Goal: Task Accomplishment & Management: Manage account settings

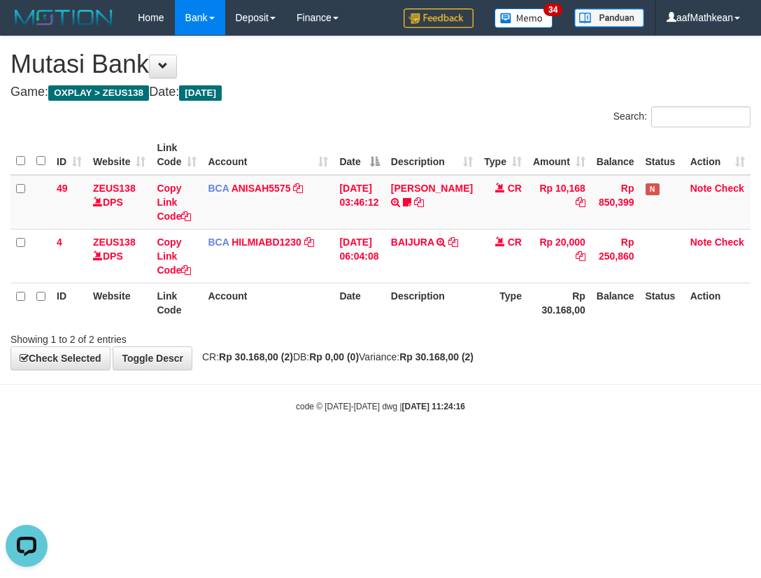
click at [398, 295] on table "ID Website Link Code Account Date Description Type Amount Balance Status Action…" at bounding box center [380, 228] width 740 height 187
drag, startPoint x: 433, startPoint y: 393, endPoint x: 473, endPoint y: 364, distance: 49.1
click at [449, 397] on body "Toggle navigation Home Bank Account List Load By Website Group [OXPLAY] ZEUS138…" at bounding box center [380, 224] width 761 height 448
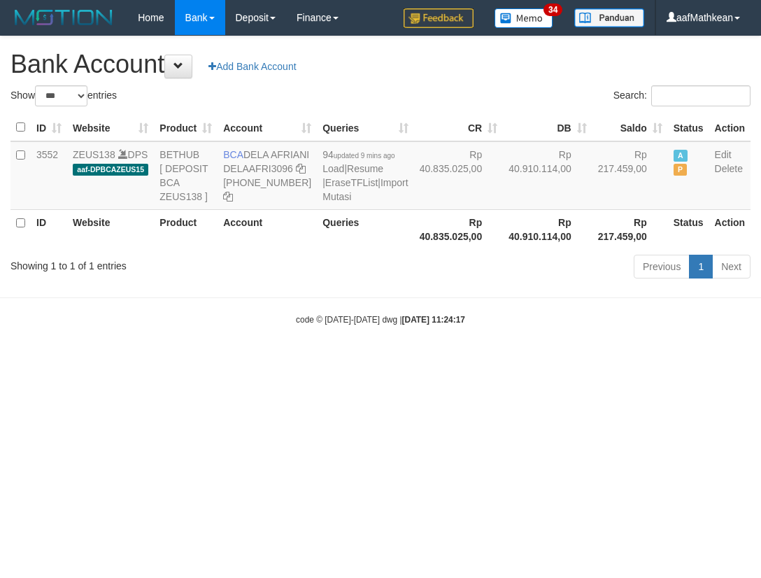
select select "***"
click at [361, 361] on html "Toggle navigation Home Bank Account List Load By Website Group [OXPLAY] ZEUS138…" at bounding box center [380, 180] width 761 height 361
select select "***"
click at [353, 283] on div "Show ** ** ** *** *** entries Search: ID Website Product Account Queries CR DB …" at bounding box center [380, 184] width 740 height 198
click at [339, 346] on body "Toggle navigation Home Bank Account List Load By Website Group [OXPLAY] ZEUS138…" at bounding box center [380, 180] width 761 height 361
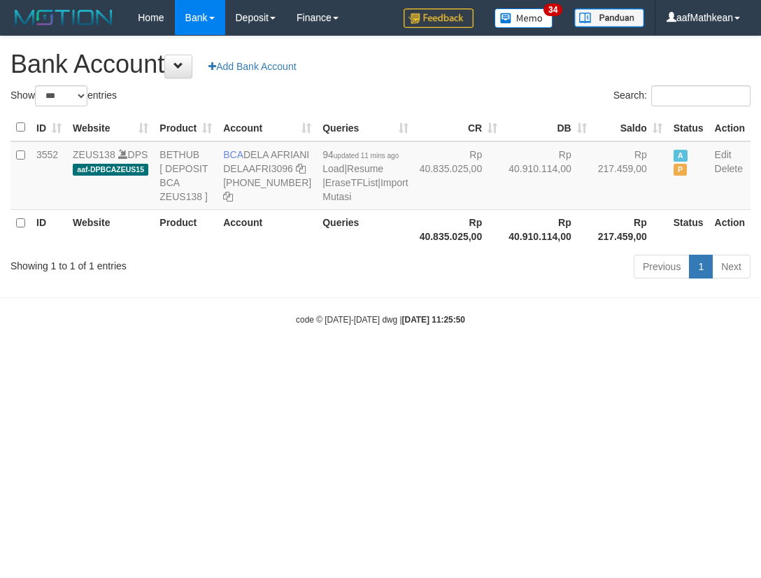
select select "***"
click at [262, 160] on body "Toggle navigation Home Bank Account List Load By Website Group [OXPLAY] ZEUS138…" at bounding box center [380, 180] width 761 height 361
select select "***"
drag, startPoint x: 348, startPoint y: 346, endPoint x: 345, endPoint y: 368, distance: 21.9
click at [345, 355] on body "Toggle navigation Home Bank Account List Load By Website Group [OXPLAY] ZEUS138…" at bounding box center [380, 180] width 761 height 361
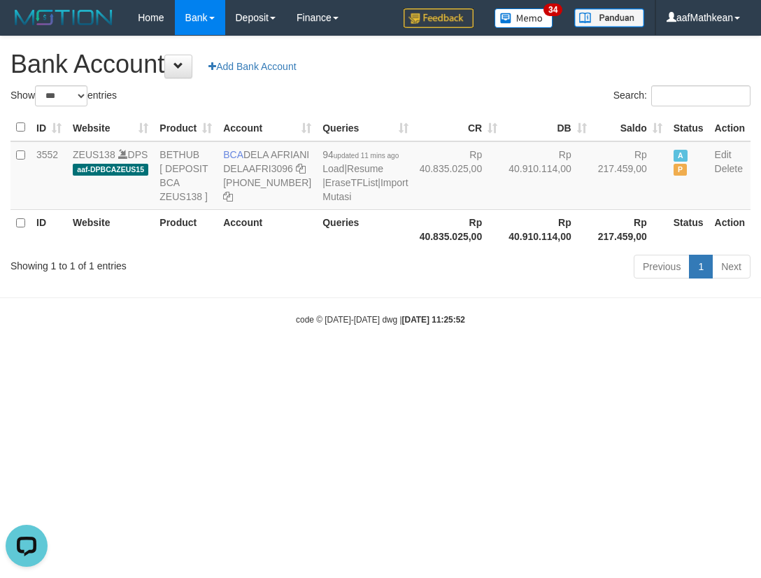
drag, startPoint x: 345, startPoint y: 368, endPoint x: 339, endPoint y: 362, distance: 8.4
click at [345, 361] on body "Toggle navigation Home Bank Account List Load By Website Group [OXPLAY] ZEUS138…" at bounding box center [380, 180] width 761 height 361
click at [339, 325] on small "code © 2012-2018 dwg | 2025/10/01 11:25:52" at bounding box center [380, 320] width 169 height 10
click at [401, 283] on div "Previous 1 Next" at bounding box center [538, 268] width 423 height 30
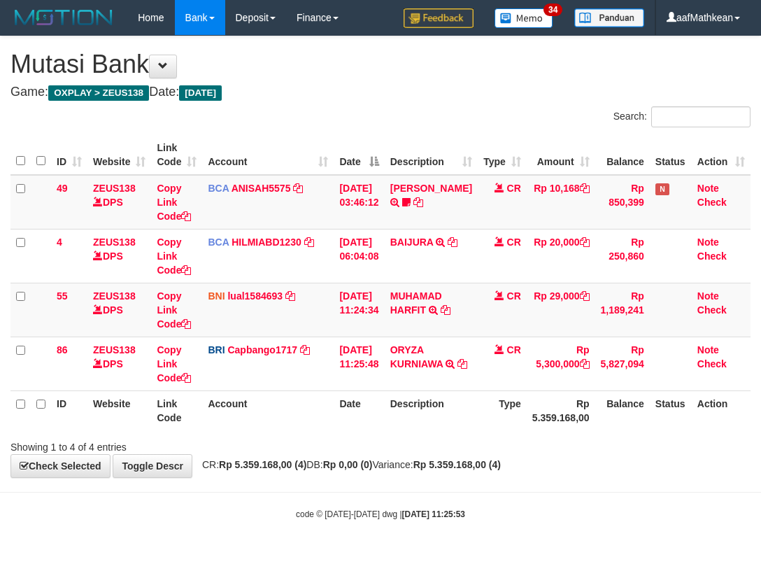
click at [491, 357] on td "CR" at bounding box center [502, 363] width 49 height 54
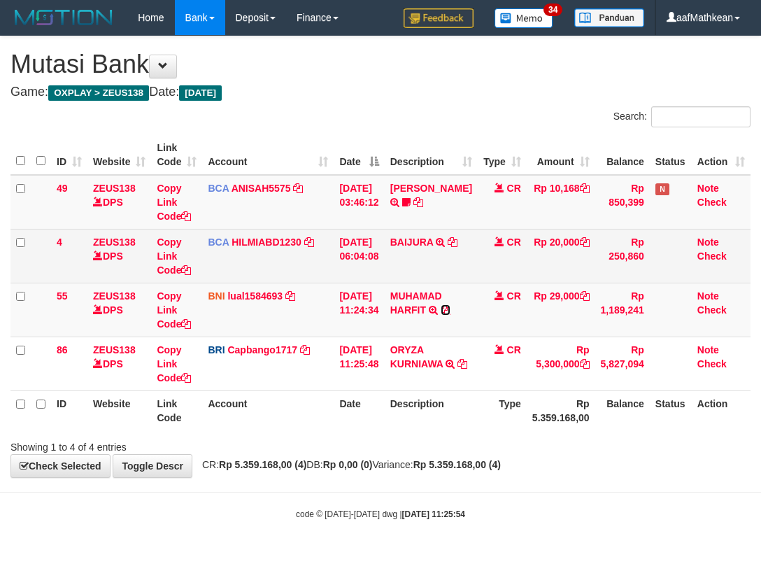
drag, startPoint x: 0, startPoint y: 0, endPoint x: 509, endPoint y: 272, distance: 576.8
click at [451, 306] on icon at bounding box center [446, 310] width 10 height 10
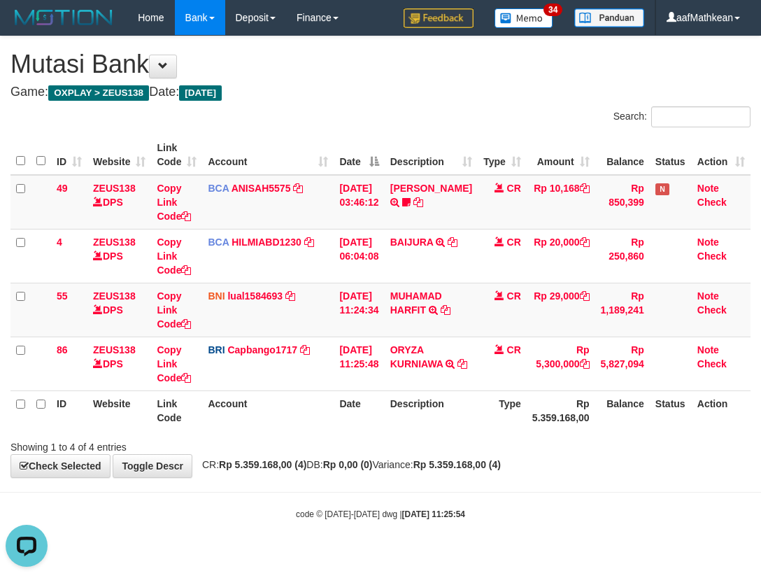
click at [441, 351] on tbody "49 ZEUS138 DPS Copy Link Code BCA ANISAH5575 DPS ANISAH mutasi_20251001_3827 | …" at bounding box center [380, 283] width 740 height 216
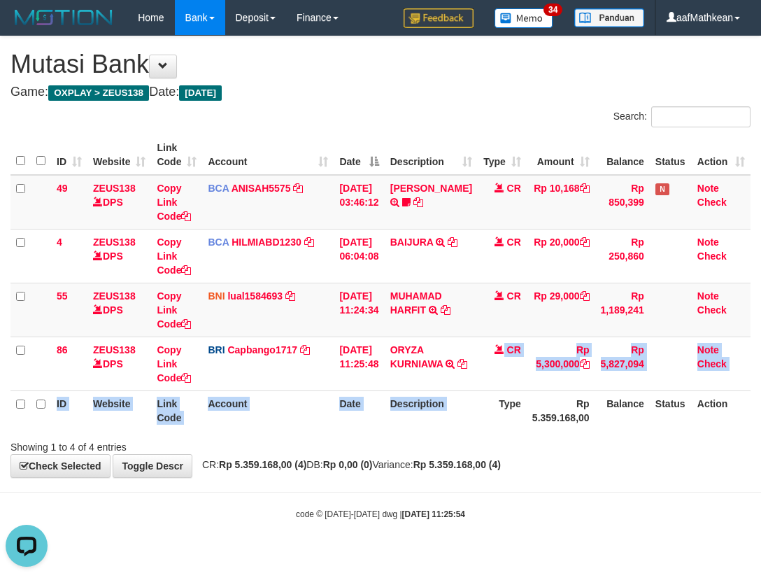
click at [485, 392] on table "ID Website Link Code Account Date Description Type Amount Balance Status Action…" at bounding box center [380, 282] width 740 height 295
click at [499, 405] on th "Type" at bounding box center [502, 410] width 49 height 40
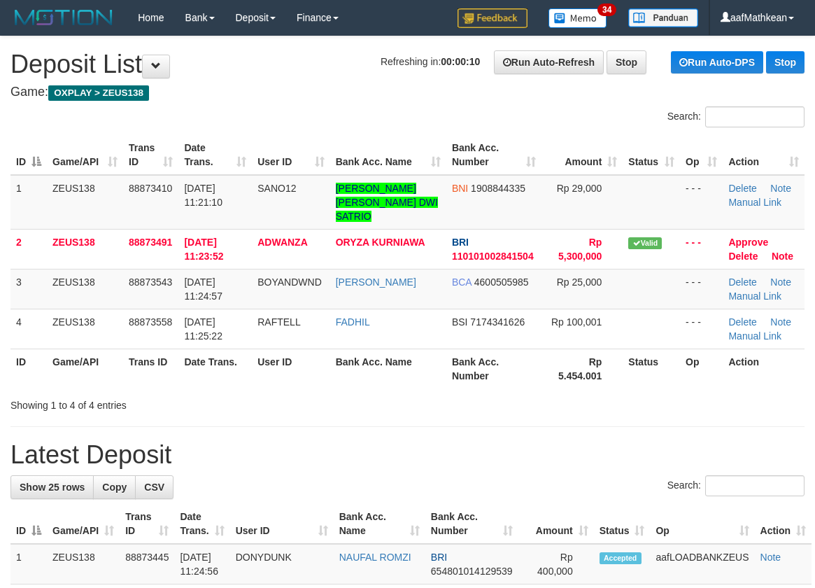
drag, startPoint x: 100, startPoint y: 135, endPoint x: 1, endPoint y: 157, distance: 101.7
click at [100, 138] on tr "ID Game/API Trans ID Date Trans. User ID Bank Acc. Name Bank Acc. Number Amount…" at bounding box center [407, 155] width 794 height 40
click at [304, 279] on td "BOYANDWND" at bounding box center [291, 289] width 78 height 40
click at [299, 357] on th "User ID" at bounding box center [291, 368] width 78 height 40
click at [303, 361] on th "User ID" at bounding box center [291, 368] width 78 height 40
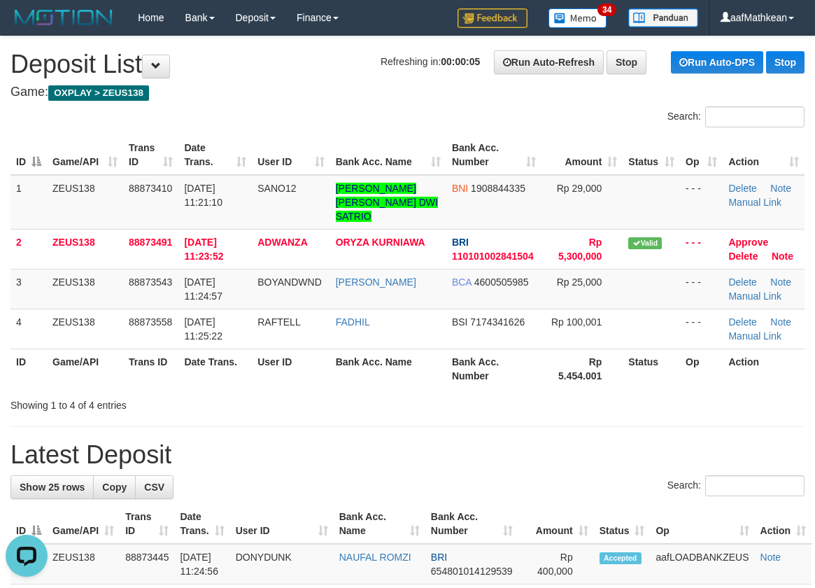
click at [313, 362] on th "User ID" at bounding box center [291, 368] width 78 height 40
click at [327, 363] on th "User ID" at bounding box center [291, 368] width 78 height 40
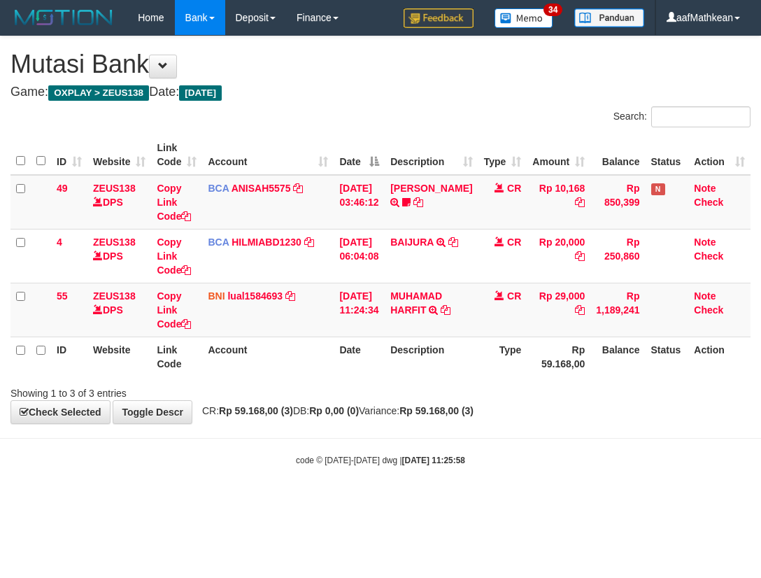
drag, startPoint x: 413, startPoint y: 356, endPoint x: 422, endPoint y: 367, distance: 13.4
click at [413, 359] on th "Description" at bounding box center [431, 356] width 93 height 40
drag, startPoint x: 422, startPoint y: 367, endPoint x: 481, endPoint y: 364, distance: 59.5
click at [433, 374] on th "Description" at bounding box center [431, 356] width 93 height 40
click at [278, 411] on strong "Rp 59.168,00 (3)" at bounding box center [256, 410] width 74 height 11
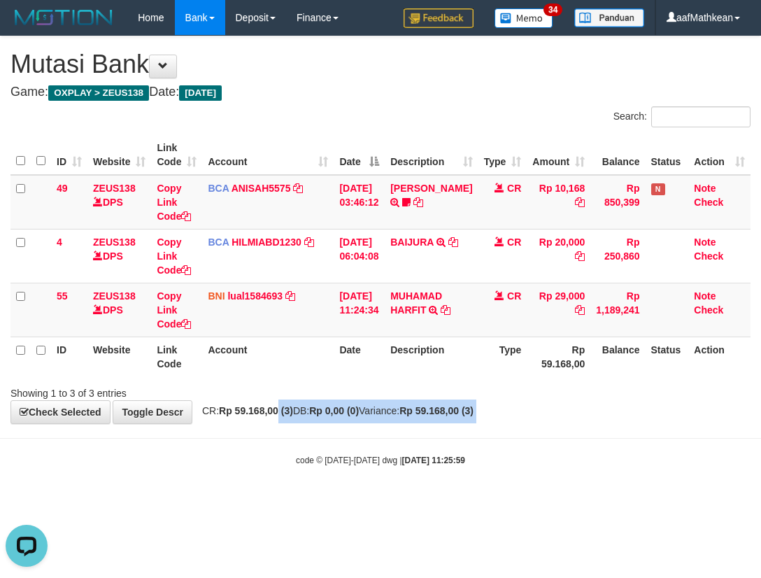
click at [297, 430] on body "Toggle navigation Home Bank Account List Load By Website Group [OXPLAY] ZEUS138…" at bounding box center [380, 251] width 761 height 502
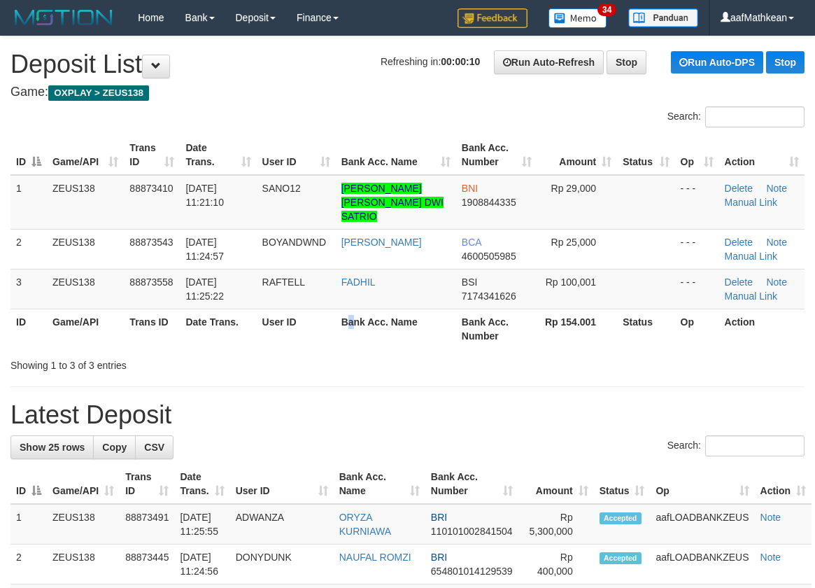
drag, startPoint x: 357, startPoint y: 324, endPoint x: 379, endPoint y: 319, distance: 22.2
click at [358, 325] on th "Bank Acc. Name" at bounding box center [396, 328] width 120 height 40
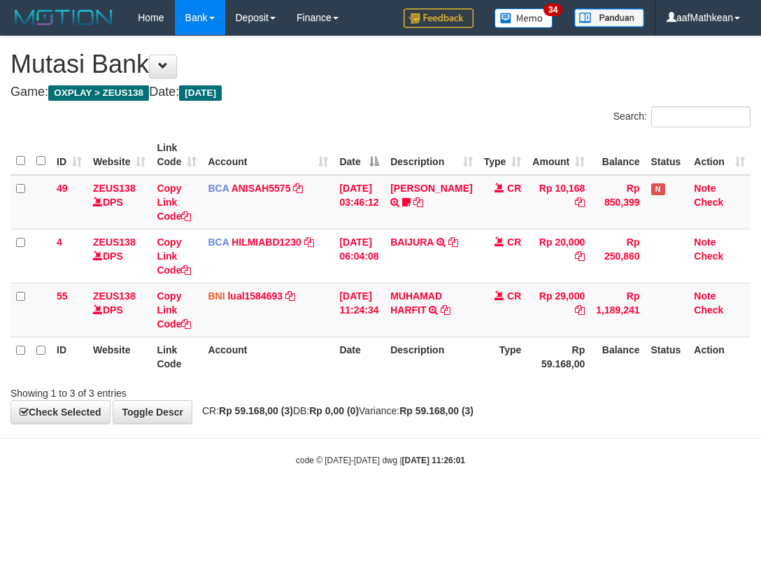
click at [322, 416] on span "CR: Rp 59.168,00 (3) DB: Rp 0,00 (0) Variance: Rp 59.168,00 (3)" at bounding box center [334, 410] width 278 height 11
drag, startPoint x: 336, startPoint y: 436, endPoint x: 360, endPoint y: 432, distance: 24.7
click at [342, 440] on body "Toggle navigation Home Bank Account List Load By Website Group [OXPLAY] ZEUS138…" at bounding box center [380, 251] width 761 height 502
click at [302, 438] on body "Toggle navigation Home Bank Account List Load By Website Group [OXPLAY] ZEUS138…" at bounding box center [380, 251] width 761 height 502
drag, startPoint x: 432, startPoint y: 387, endPoint x: 446, endPoint y: 402, distance: 20.8
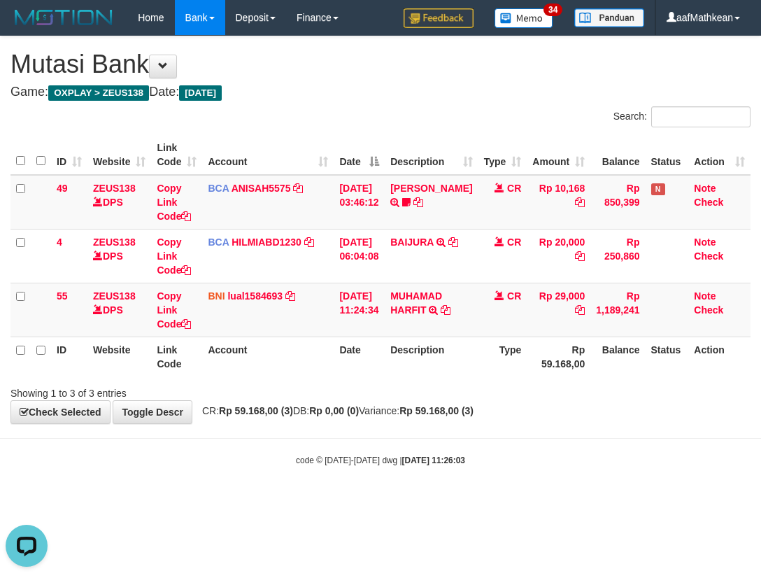
click at [440, 392] on div "Showing 1 to 3 of 3 entries" at bounding box center [380, 391] width 761 height 20
click at [449, 407] on div "**********" at bounding box center [380, 229] width 761 height 387
drag, startPoint x: 458, startPoint y: 413, endPoint x: 465, endPoint y: 413, distance: 7.0
click at [460, 418] on div "**********" at bounding box center [380, 229] width 761 height 387
click at [471, 406] on strong "Rp 59.168,00 (3)" at bounding box center [436, 410] width 74 height 11
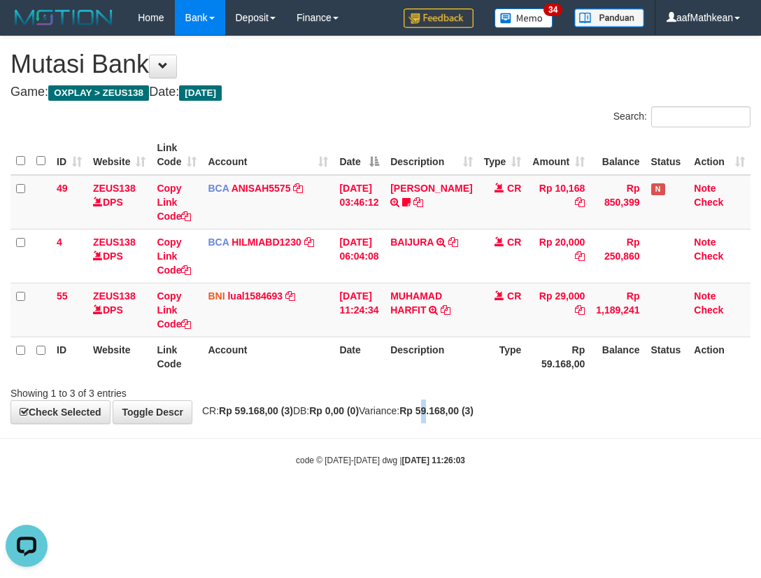
click at [464, 416] on strong "Rp 59.168,00 (3)" at bounding box center [436, 410] width 74 height 11
click at [303, 475] on body "Toggle navigation Home Bank Account List Load By Website Group [OXPLAY] ZEUS138…" at bounding box center [380, 251] width 761 height 502
click at [308, 479] on body "Toggle navigation Home Bank Account List Load By Website Group [OXPLAY] ZEUS138…" at bounding box center [380, 251] width 761 height 502
drag, startPoint x: 433, startPoint y: 484, endPoint x: 756, endPoint y: 451, distance: 324.9
click at [441, 484] on body "Toggle navigation Home Bank Account List Load By Website Group [OXPLAY] ZEUS138…" at bounding box center [380, 251] width 761 height 502
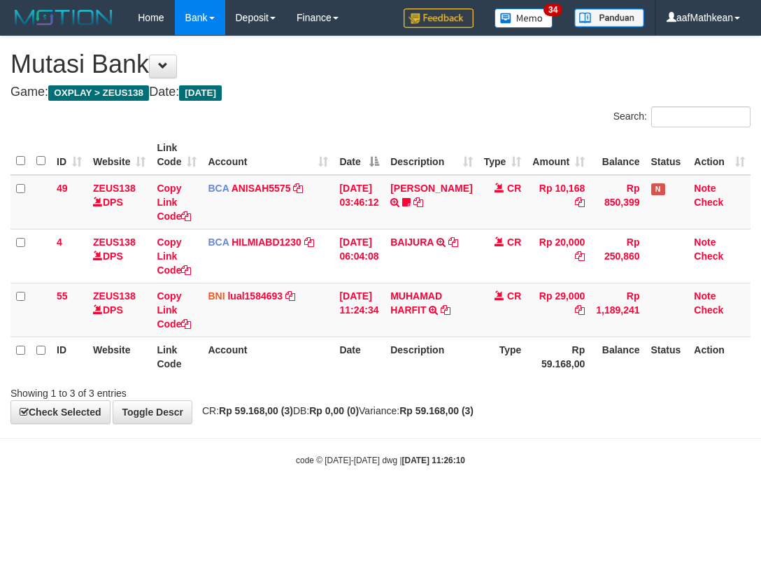
click at [467, 420] on div "**********" at bounding box center [380, 229] width 761 height 387
click at [507, 412] on div "**********" at bounding box center [380, 229] width 761 height 387
click at [451, 408] on div "**********" at bounding box center [380, 229] width 761 height 387
click at [419, 438] on hr at bounding box center [380, 438] width 761 height 1
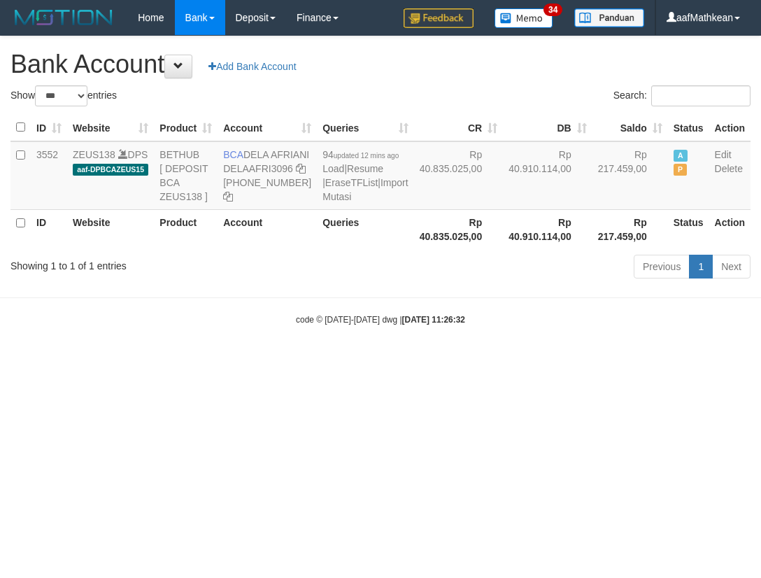
select select "***"
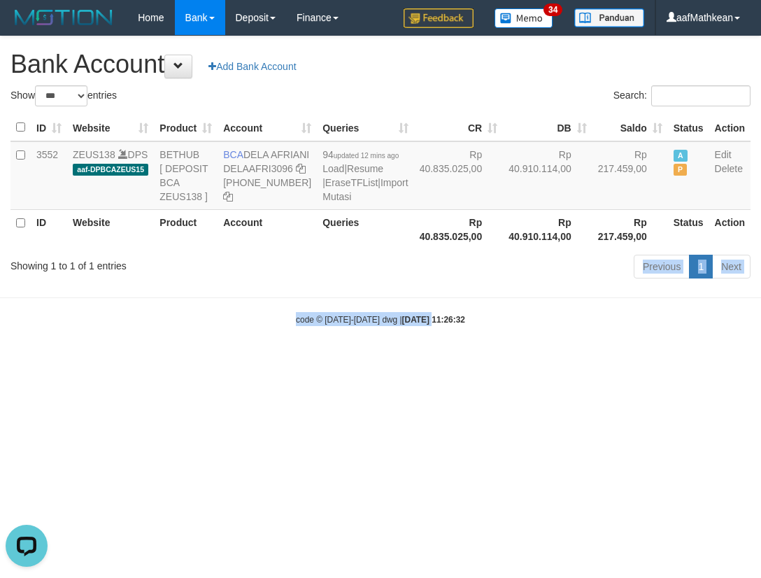
drag, startPoint x: 415, startPoint y: 406, endPoint x: 411, endPoint y: 399, distance: 7.8
click at [417, 361] on html "Toggle navigation Home Bank Account List Load By Website Group [OXPLAY] ZEUS138…" at bounding box center [380, 180] width 761 height 361
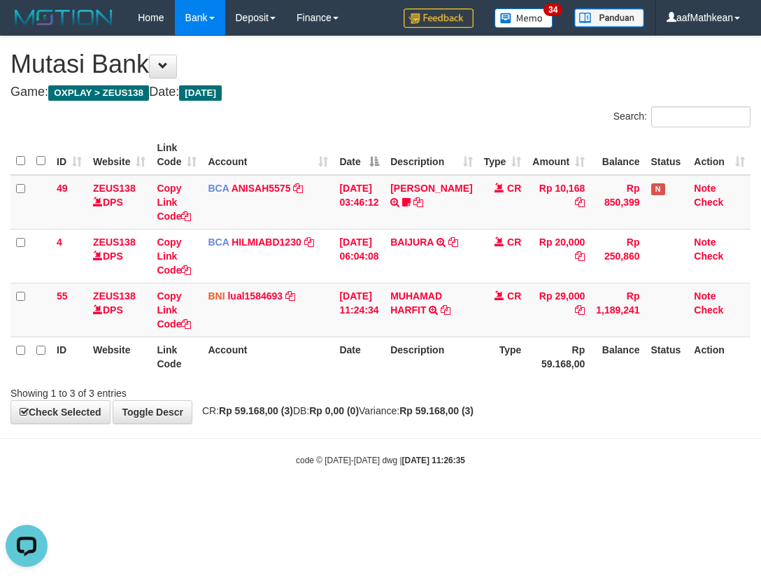
drag, startPoint x: 422, startPoint y: 388, endPoint x: 424, endPoint y: 409, distance: 21.8
click at [422, 402] on div "**********" at bounding box center [380, 229] width 761 height 387
click at [449, 413] on strong "Rp 59.168,00 (3)" at bounding box center [436, 410] width 74 height 11
click at [474, 416] on strong "Rp 59.168,00 (3)" at bounding box center [436, 410] width 74 height 11
drag, startPoint x: 626, startPoint y: 484, endPoint x: 760, endPoint y: 499, distance: 135.1
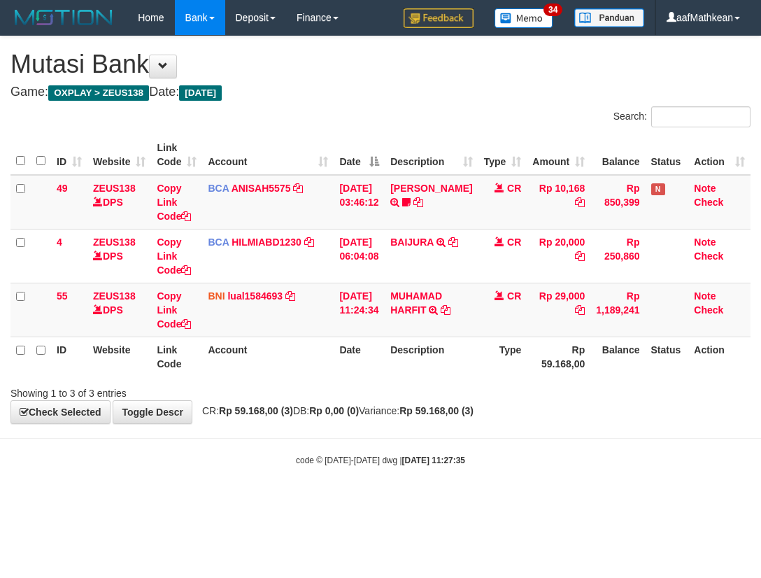
click at [693, 496] on body "Toggle navigation Home Bank Account List Load By Website Group [OXPLAY] ZEUS138…" at bounding box center [380, 251] width 761 height 502
click at [531, 477] on body "Toggle navigation Home Bank Account List Load By Website Group [OXPLAY] ZEUS138…" at bounding box center [380, 251] width 761 height 502
click at [534, 478] on body "Toggle navigation Home Bank Account List Load By Website Group [OXPLAY] ZEUS138…" at bounding box center [380, 251] width 761 height 502
drag, startPoint x: 532, startPoint y: 473, endPoint x: 732, endPoint y: 471, distance: 200.1
click at [585, 478] on body "Toggle navigation Home Bank Account List Load By Website Group [OXPLAY] ZEUS138…" at bounding box center [380, 251] width 761 height 502
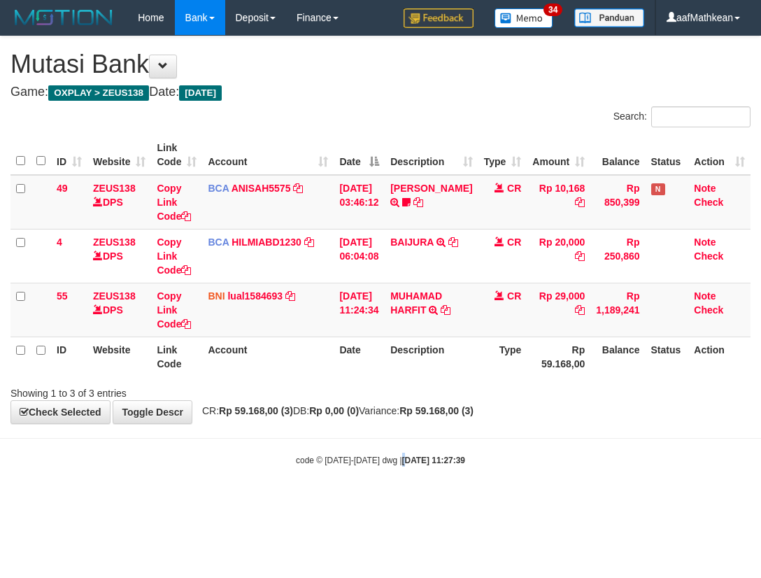
click at [395, 445] on body "Toggle navigation Home Bank Account List Load By Website Group [OXPLAY] ZEUS138…" at bounding box center [380, 251] width 761 height 502
drag, startPoint x: 399, startPoint y: 449, endPoint x: 754, endPoint y: 437, distance: 355.6
click at [525, 453] on body "Toggle navigation Home Bank Account List Load By Website Group [OXPLAY] ZEUS138…" at bounding box center [380, 251] width 761 height 502
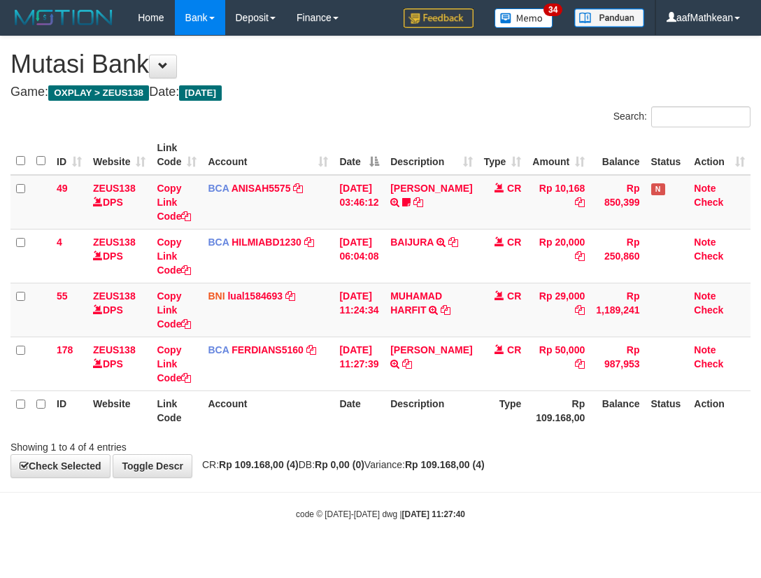
drag, startPoint x: 528, startPoint y: 437, endPoint x: 540, endPoint y: 440, distance: 12.2
click at [529, 437] on div "Showing 1 to 4 of 4 entries" at bounding box center [380, 444] width 761 height 20
drag, startPoint x: 540, startPoint y: 440, endPoint x: 759, endPoint y: 426, distance: 219.4
click at [586, 442] on div "Showing 1 to 4 of 4 entries" at bounding box center [380, 444] width 761 height 20
click at [395, 410] on tr "ID Website Link Code Account Date Description Type Rp 109.168,00 Balance Status…" at bounding box center [380, 410] width 740 height 40
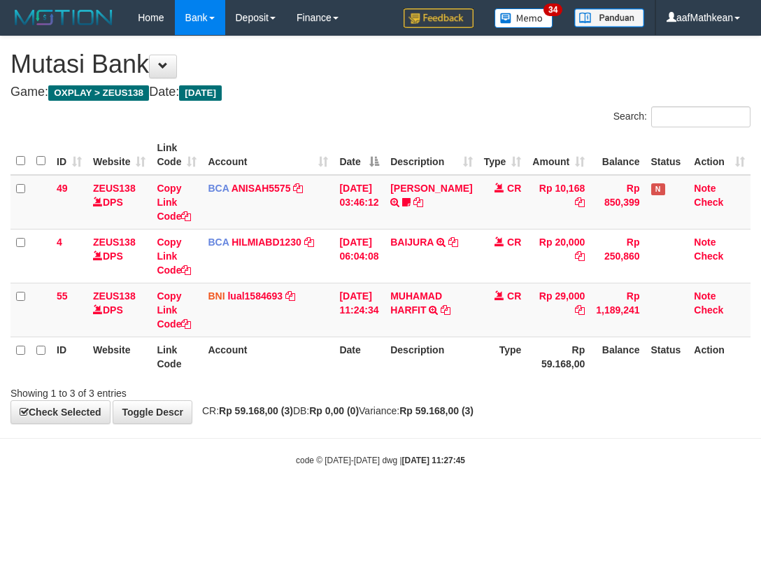
click at [432, 399] on div "**********" at bounding box center [380, 229] width 761 height 387
drag, startPoint x: 411, startPoint y: 406, endPoint x: 374, endPoint y: 396, distance: 37.9
click at [407, 406] on span "CR: Rp 59.168,00 (3) DB: Rp 0,00 (0) Variance: Rp 59.168,00 (3)" at bounding box center [334, 410] width 278 height 11
click at [418, 488] on body "Toggle navigation Home Bank Account List Load By Website Group [OXPLAY] ZEUS138…" at bounding box center [380, 251] width 761 height 502
drag, startPoint x: 429, startPoint y: 498, endPoint x: 452, endPoint y: 491, distance: 24.1
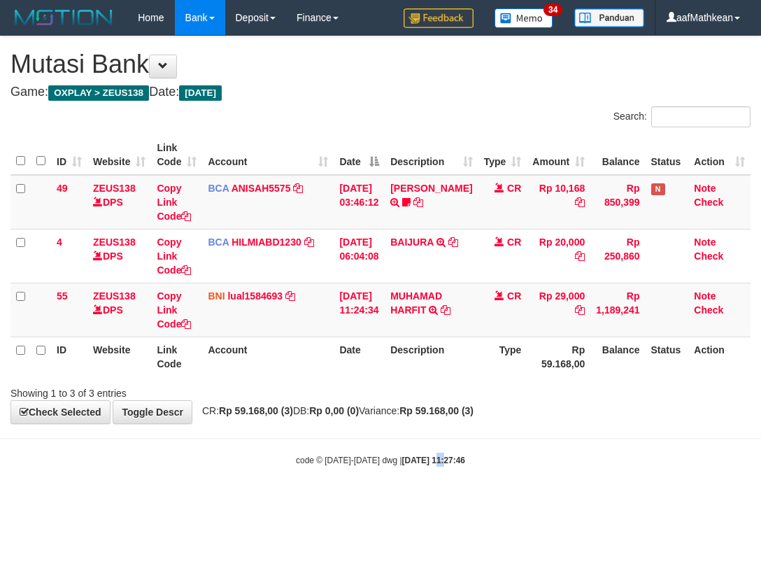
click at [434, 500] on body "Toggle navigation Home Bank Account List Load By Website Group [OXPLAY] ZEUS138…" at bounding box center [380, 251] width 761 height 502
click at [485, 428] on body "Toggle navigation Home Bank Account List Load By Website Group [OXPLAY] ZEUS138…" at bounding box center [380, 251] width 761 height 502
drag, startPoint x: 483, startPoint y: 381, endPoint x: 482, endPoint y: 355, distance: 25.2
click at [490, 370] on div "Search: ID Website Link Code Account Date Description Type Amount Balance Statu…" at bounding box center [380, 253] width 740 height 294
click at [492, 376] on th "Type" at bounding box center [502, 356] width 49 height 40
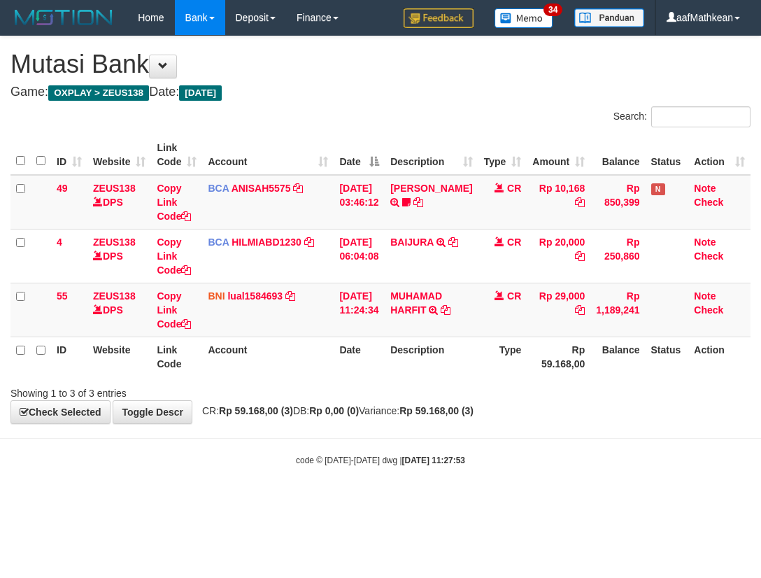
click at [488, 381] on div at bounding box center [539, 381] width 444 height 1
click at [672, 389] on div "Showing 1 to 3 of 3 entries" at bounding box center [380, 391] width 761 height 20
drag, startPoint x: 376, startPoint y: 341, endPoint x: 409, endPoint y: 407, distance: 74.1
click at [411, 409] on div "**********" at bounding box center [380, 229] width 761 height 387
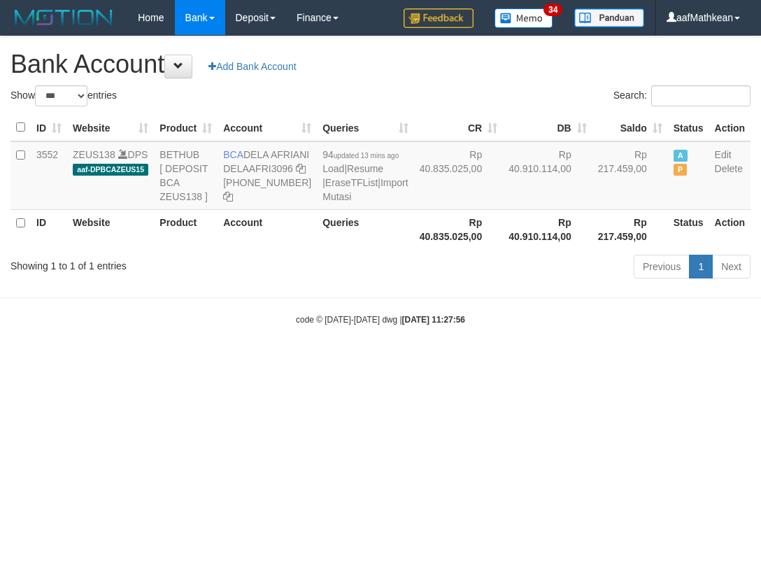
select select "***"
drag, startPoint x: 247, startPoint y: 153, endPoint x: 265, endPoint y: 176, distance: 28.8
click at [265, 176] on td "BCA DELA AFRIANI DELAAFRI3096 869-245-8639" at bounding box center [267, 175] width 99 height 69
copy td "DELA AFRIANI"
click at [572, 349] on body "Toggle navigation Home Bank Account List Load By Website Group [OXPLAY] ZEUS138…" at bounding box center [380, 180] width 761 height 361
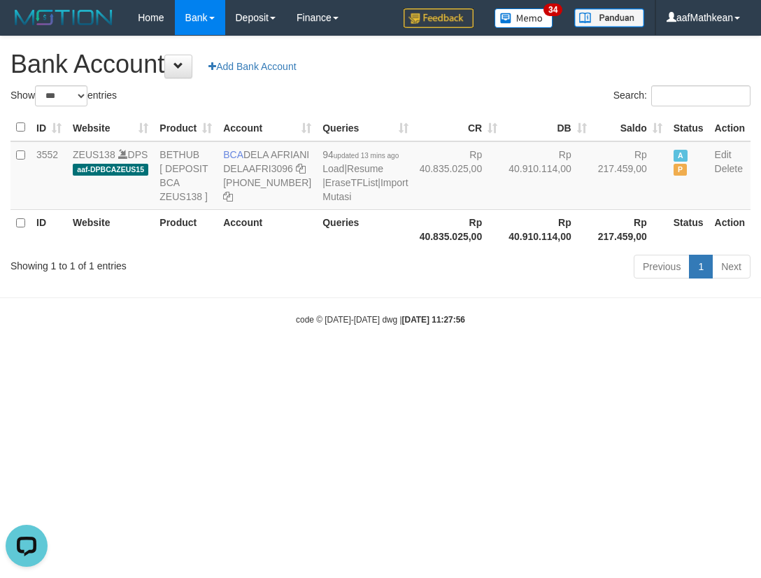
click at [579, 326] on div "code © 2012-2018 dwg | 2025/10/01 11:27:56" at bounding box center [380, 319] width 761 height 14
select select "***"
click at [577, 326] on div "code © 2012-2018 dwg | 2025/10/01 11:28:01" at bounding box center [380, 319] width 761 height 14
select select "***"
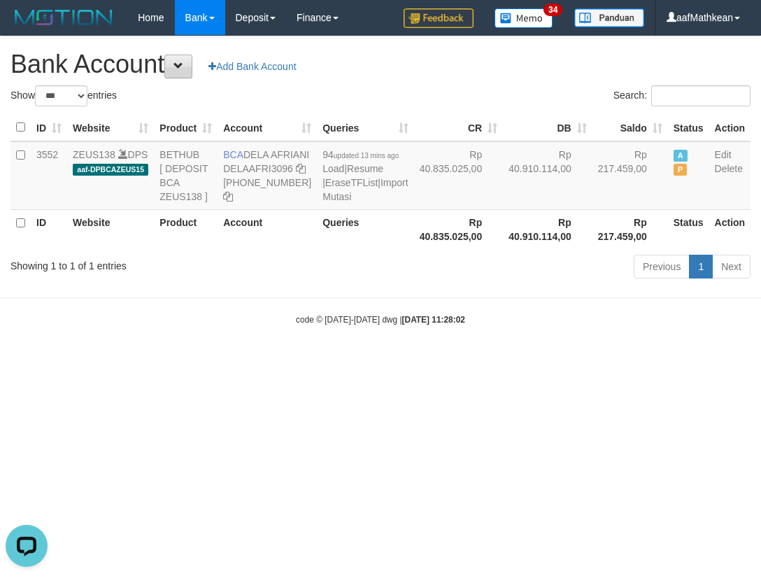
drag, startPoint x: 299, startPoint y: 241, endPoint x: 180, endPoint y: 62, distance: 215.0
click at [283, 185] on tr "3552 ZEUS138 DPS aaf-DPBCAZEUS15 BETHUB [ DEPOSIT BCA ZEUS138 ] BCA DELA AFRIAN…" at bounding box center [380, 175] width 740 height 69
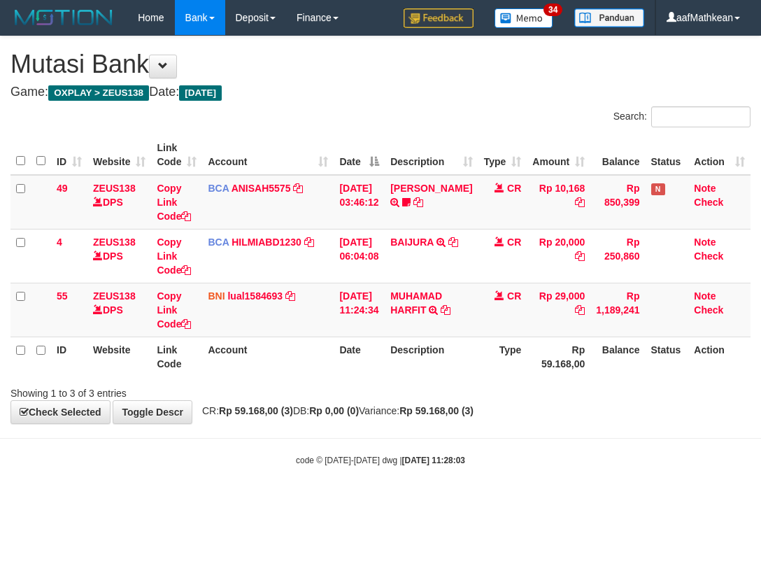
click at [411, 395] on div "Showing 1 to 3 of 3 entries" at bounding box center [380, 391] width 761 height 20
drag, startPoint x: 383, startPoint y: 451, endPoint x: 586, endPoint y: 470, distance: 203.0
click at [390, 456] on body "Toggle navigation Home Bank Account List Load By Website Group [OXPLAY] ZEUS138…" at bounding box center [380, 251] width 761 height 502
click at [484, 467] on body "Toggle navigation Home Bank Account List Load By Website Group [OXPLAY] ZEUS138…" at bounding box center [380, 251] width 761 height 502
drag, startPoint x: 456, startPoint y: 485, endPoint x: 760, endPoint y: 499, distance: 303.9
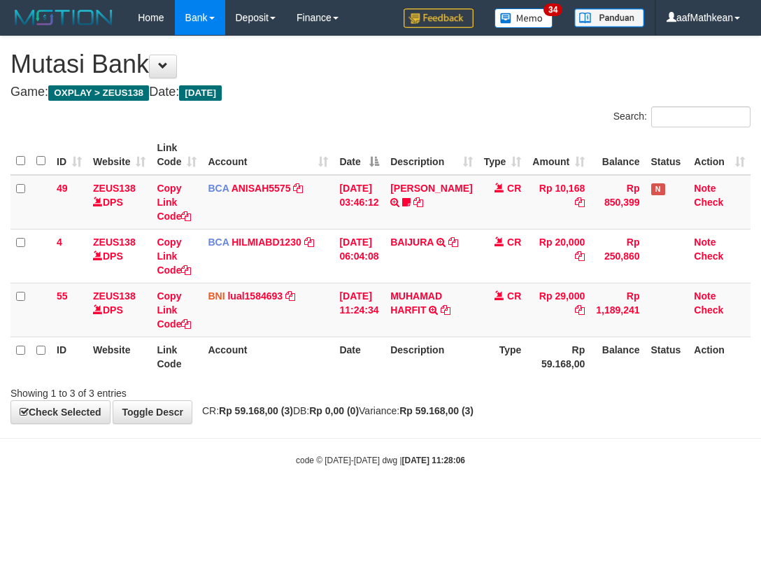
click at [514, 488] on body "Toggle navigation Home Bank Account List Load By Website Group [OXPLAY] ZEUS138…" at bounding box center [380, 251] width 761 height 502
drag, startPoint x: 506, startPoint y: 469, endPoint x: 755, endPoint y: 453, distance: 249.6
click at [569, 469] on body "Toggle navigation Home Bank Account List Load By Website Group [OXPLAY] ZEUS138…" at bounding box center [380, 251] width 761 height 502
click at [451, 421] on div "**********" at bounding box center [380, 229] width 761 height 387
drag, startPoint x: 453, startPoint y: 451, endPoint x: 760, endPoint y: 475, distance: 308.1
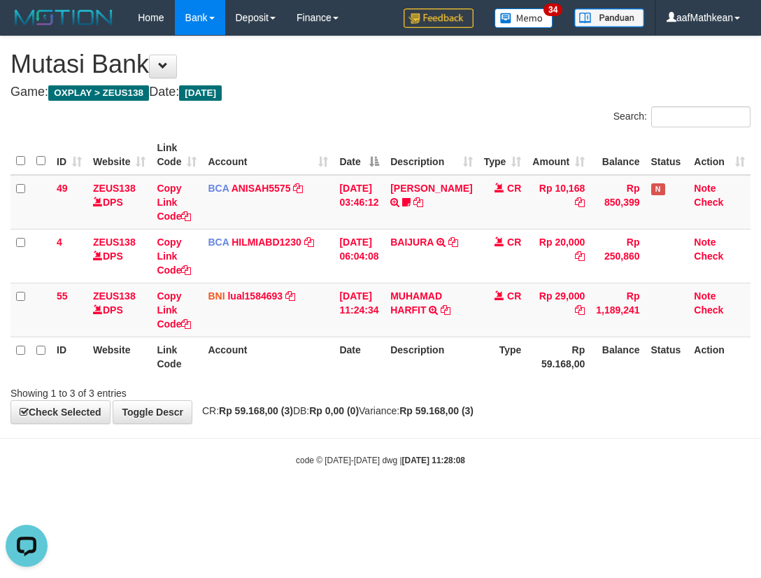
click at [471, 456] on body "Toggle navigation Home Bank Account List Load By Website Group [OXPLAY] ZEUS138…" at bounding box center [380, 251] width 761 height 502
drag, startPoint x: 365, startPoint y: 469, endPoint x: 1112, endPoint y: 483, distance: 746.5
click at [406, 476] on body "Toggle navigation Home Bank Account List Load By Website Group [OXPLAY] ZEUS138…" at bounding box center [380, 251] width 761 height 502
click at [760, 483] on html "Toggle navigation Home Bank Account List Load By Website Group [OXPLAY] ZEUS138…" at bounding box center [380, 251] width 761 height 502
drag, startPoint x: 378, startPoint y: 427, endPoint x: 398, endPoint y: 434, distance: 21.2
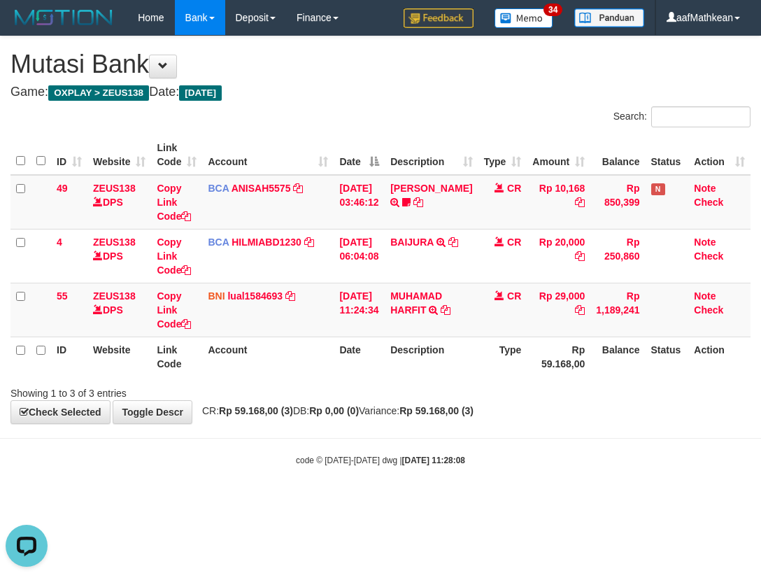
click at [387, 431] on body "Toggle navigation Home Bank Account List Load By Website Group [OXPLAY] ZEUS138…" at bounding box center [380, 251] width 761 height 502
click at [760, 413] on html "Toggle navigation Home Bank Account List Load By Website Group [OXPLAY] ZEUS138…" at bounding box center [380, 251] width 761 height 502
drag, startPoint x: 493, startPoint y: 406, endPoint x: 786, endPoint y: 326, distance: 303.1
click at [760, 326] on html "Toggle navigation Home Bank Account List Load By Website Group [OXPLAY] ZEUS138…" at bounding box center [380, 251] width 761 height 502
click at [565, 468] on body "Toggle navigation Home Bank Account List Load By Website Group [OXPLAY] ZEUS138…" at bounding box center [380, 251] width 761 height 502
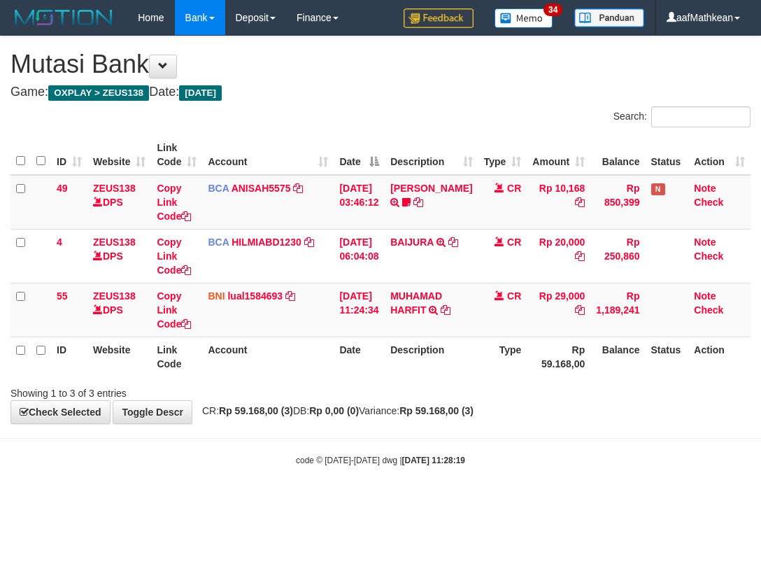
click at [563, 460] on body "Toggle navigation Home Bank Account List Load By Website Group [OXPLAY] ZEUS138…" at bounding box center [380, 251] width 761 height 502
drag, startPoint x: 597, startPoint y: 441, endPoint x: 930, endPoint y: 471, distance: 333.6
click at [760, 471] on html "Toggle navigation Home Bank Account List Load By Website Group [OXPLAY] ZEUS138…" at bounding box center [380, 251] width 761 height 502
click at [492, 439] on body "Toggle navigation Home Bank Account List Load By Website Group [OXPLAY] ZEUS138…" at bounding box center [380, 251] width 761 height 502
drag, startPoint x: 497, startPoint y: 343, endPoint x: 580, endPoint y: 383, distance: 92.3
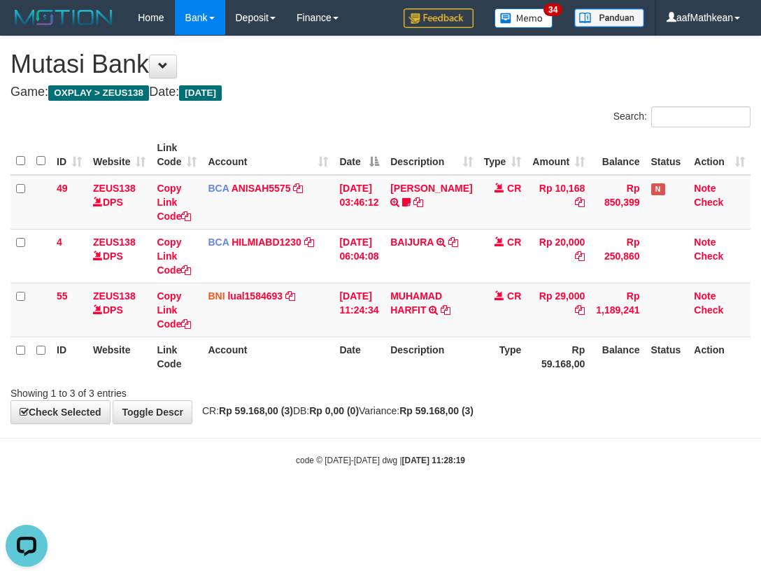
click at [502, 349] on th "Type" at bounding box center [502, 356] width 49 height 40
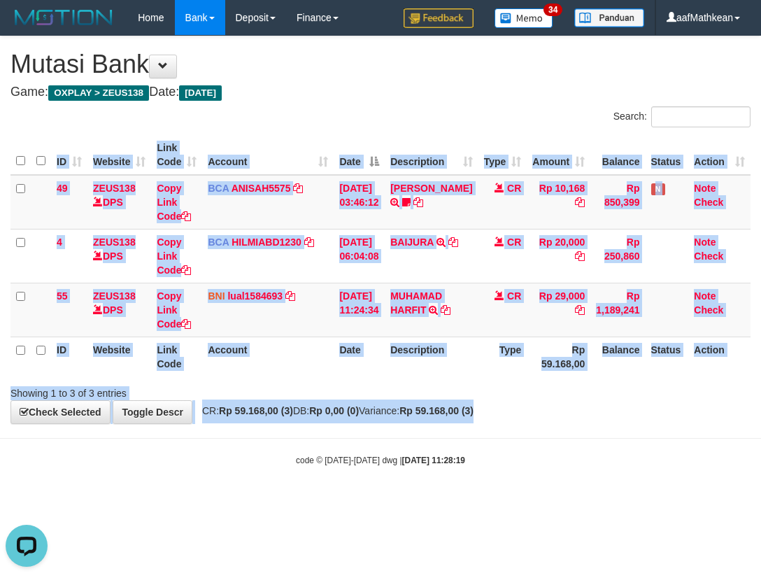
drag, startPoint x: 580, startPoint y: 383, endPoint x: 780, endPoint y: 420, distance: 203.5
click at [760, 420] on html "Toggle navigation Home Bank Account List Load By Website Group [OXPLAY] ZEUS138…" at bounding box center [380, 251] width 761 height 502
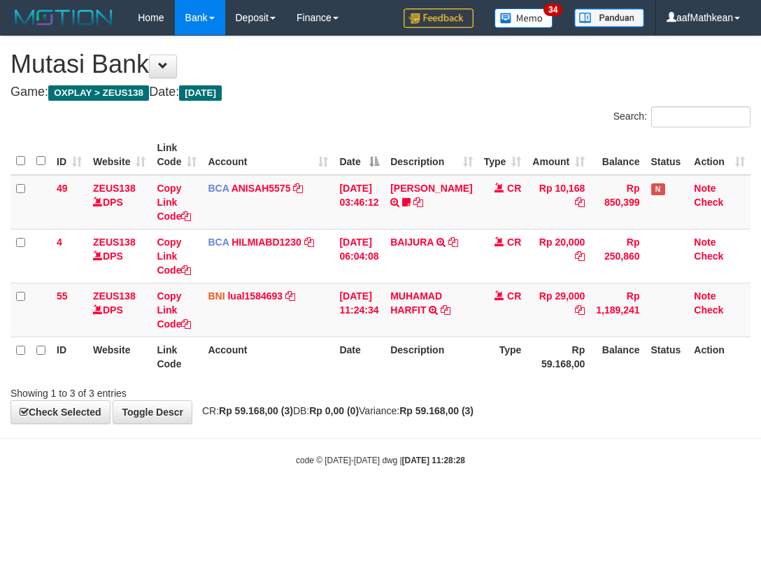
drag, startPoint x: 250, startPoint y: 483, endPoint x: 263, endPoint y: 493, distance: 16.4
click at [250, 484] on body "Toggle navigation Home Bank Account List Load By Website Group [OXPLAY] ZEUS138…" at bounding box center [380, 251] width 761 height 502
drag, startPoint x: 263, startPoint y: 493, endPoint x: 283, endPoint y: 493, distance: 19.6
click at [276, 495] on body "Toggle navigation Home Bank Account List Load By Website Group [OXPLAY] ZEUS138…" at bounding box center [380, 251] width 761 height 502
click at [440, 399] on div "Showing 1 to 3 of 3 entries" at bounding box center [380, 391] width 761 height 20
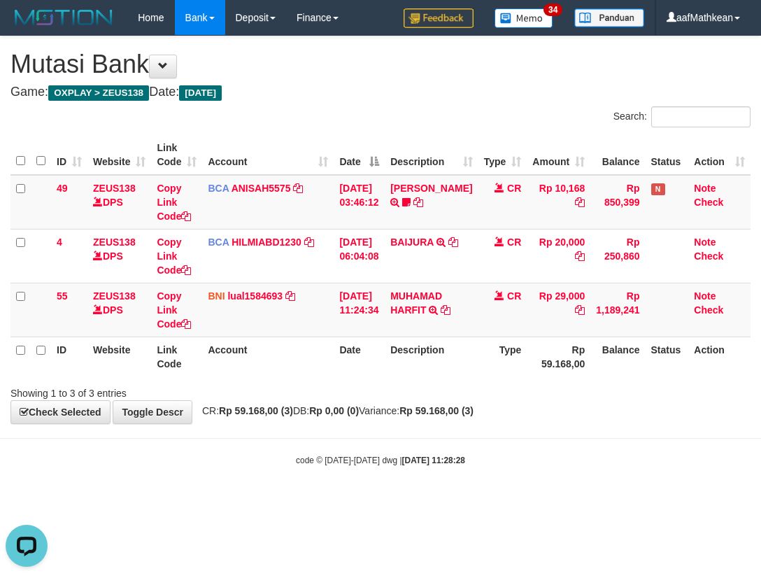
click at [446, 412] on strong "Rp 59.168,00 (3)" at bounding box center [436, 410] width 74 height 11
drag, startPoint x: 461, startPoint y: 405, endPoint x: 478, endPoint y: 395, distance: 20.4
click at [475, 400] on div "**********" at bounding box center [380, 229] width 761 height 387
click at [489, 392] on div "Showing 1 to 3 of 3 entries" at bounding box center [380, 391] width 761 height 20
click at [493, 384] on div "Showing 1 to 3 of 3 entries" at bounding box center [380, 391] width 761 height 20
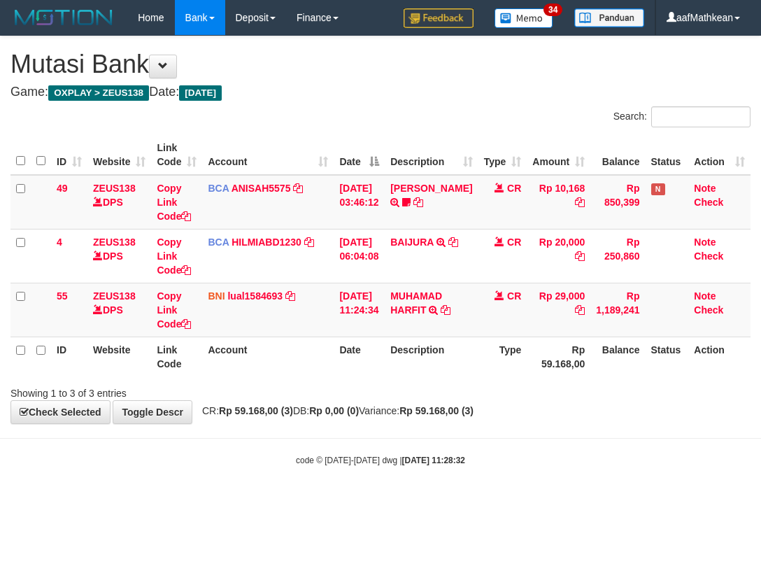
click at [495, 384] on div "Showing 1 to 3 of 3 entries" at bounding box center [380, 391] width 761 height 20
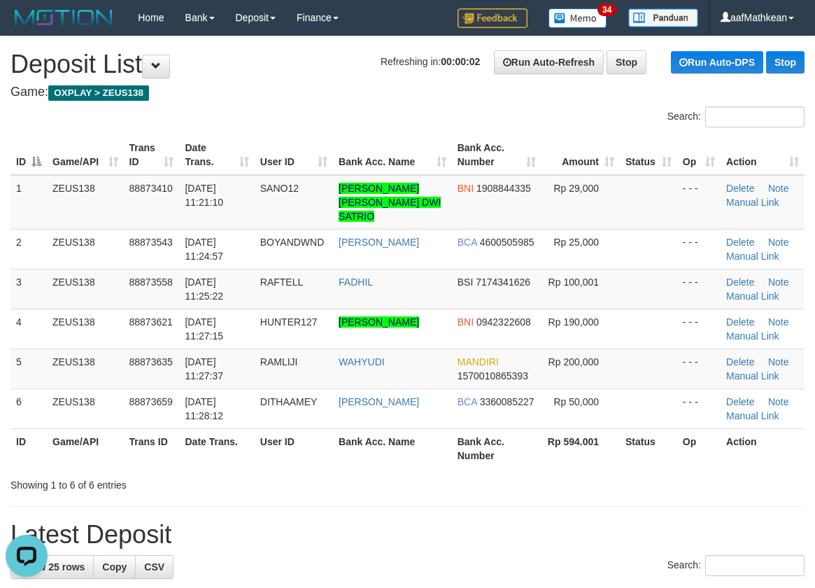
drag, startPoint x: 215, startPoint y: 94, endPoint x: 6, endPoint y: 214, distance: 241.9
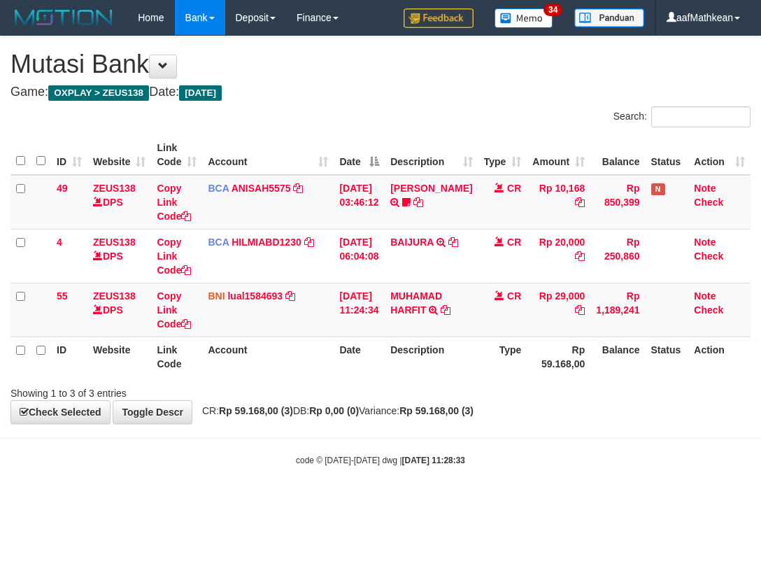
click at [478, 372] on th "Type" at bounding box center [502, 356] width 49 height 40
click at [469, 371] on th "Description" at bounding box center [431, 356] width 93 height 40
drag, startPoint x: 416, startPoint y: 417, endPoint x: 432, endPoint y: 428, distance: 20.2
click at [417, 421] on div "**********" at bounding box center [380, 229] width 761 height 387
click at [424, 425] on body "Toggle navigation Home Bank Account List Load By Website Group [OXPLAY] ZEUS138…" at bounding box center [380, 251] width 761 height 502
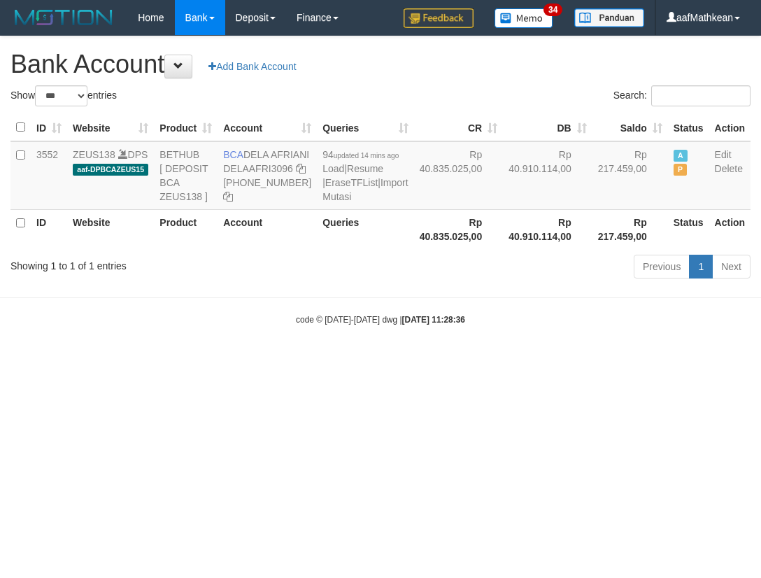
select select "***"
click at [483, 350] on body "Toggle navigation Home Bank Account List Load By Website Group [OXPLAY] ZEUS138…" at bounding box center [380, 180] width 761 height 361
drag, startPoint x: 433, startPoint y: 329, endPoint x: 208, endPoint y: 54, distance: 355.4
click at [346, 255] on body "Toggle navigation Home Bank Account List Load By Website Group [OXPLAY] ZEUS138…" at bounding box center [380, 180] width 761 height 361
select select "***"
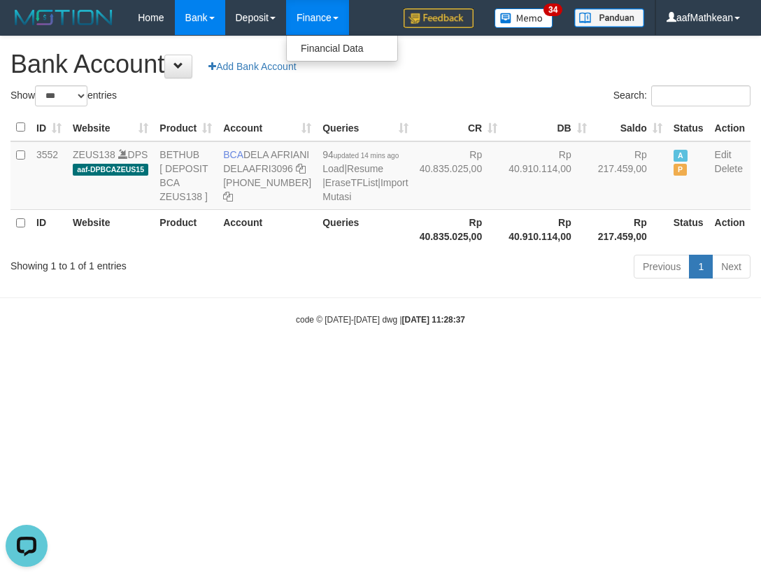
drag, startPoint x: 572, startPoint y: 441, endPoint x: 565, endPoint y: 438, distance: 7.8
click at [570, 361] on html "Toggle navigation Home Bank Account List Load By Website Group [OXPLAY] ZEUS138…" at bounding box center [380, 180] width 761 height 361
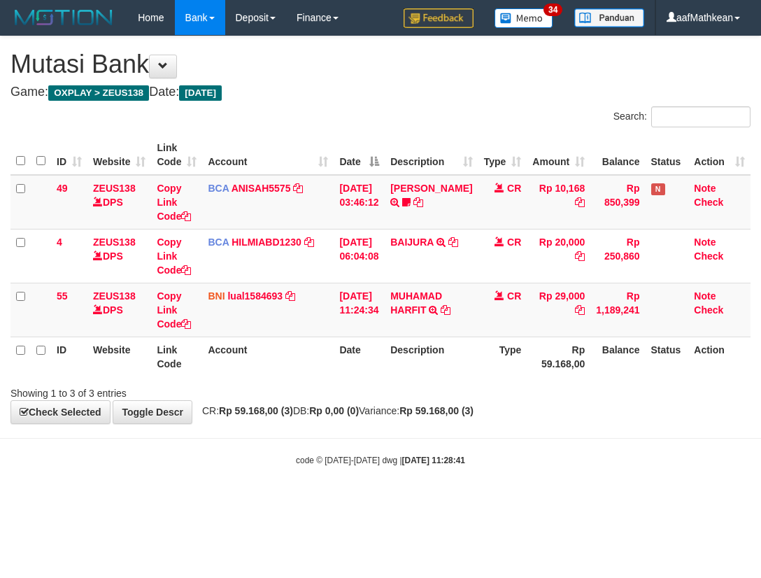
click at [736, 316] on div "**********" at bounding box center [380, 229] width 761 height 387
click at [565, 366] on th "Rp 59.168,00" at bounding box center [559, 356] width 64 height 40
click at [418, 365] on th "Description" at bounding box center [431, 356] width 93 height 40
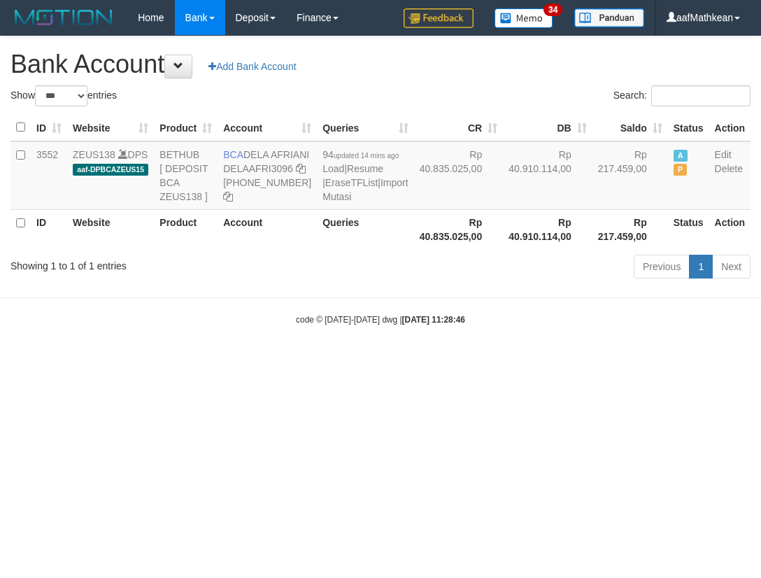
select select "***"
click at [369, 347] on body "Toggle navigation Home Bank Account List Load By Website Group [OXPLAY] ZEUS138…" at bounding box center [380, 180] width 761 height 361
drag, startPoint x: 370, startPoint y: 325, endPoint x: 757, endPoint y: 420, distance: 398.4
click at [728, 361] on html "Toggle navigation Home Bank Account List Load By Website Group [OXPLAY] ZEUS138…" at bounding box center [380, 180] width 761 height 361
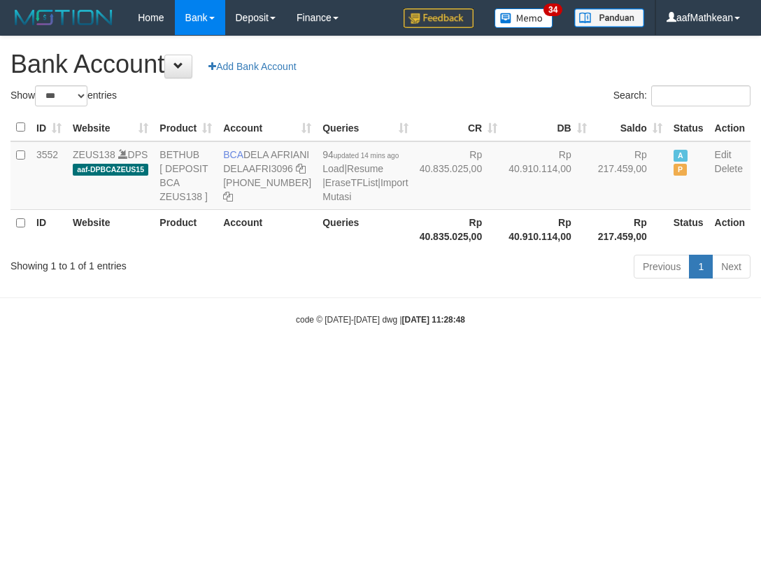
select select "***"
click at [439, 361] on html "Toggle navigation Home Bank Account List Load By Website Group [OXPLAY] ZEUS138…" at bounding box center [380, 180] width 761 height 361
click at [299, 361] on html "Toggle navigation Home Bank Account List Load By Website Group [OXPLAY] ZEUS138…" at bounding box center [380, 180] width 761 height 361
select select "***"
click at [317, 361] on html "Toggle navigation Home Bank Account List Load By Website Group [OXPLAY] ZEUS138…" at bounding box center [380, 180] width 761 height 361
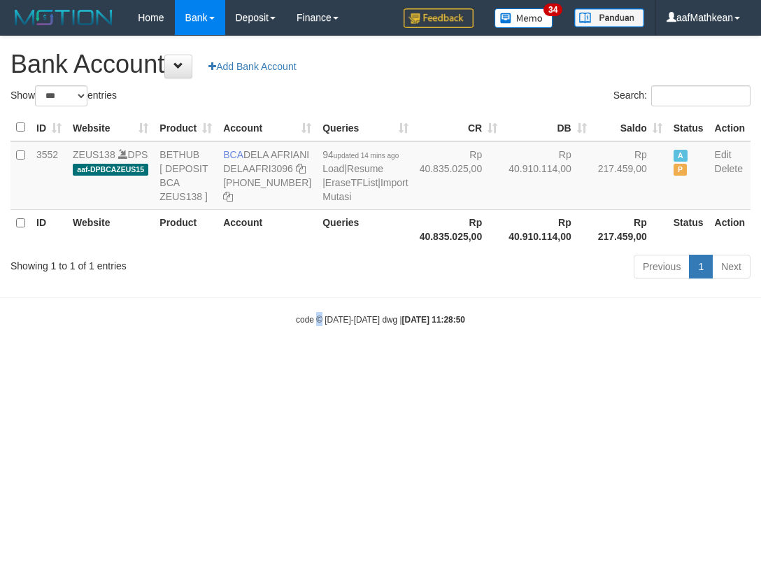
click at [320, 361] on html "Toggle navigation Home Bank Account List Load By Website Group [OXPLAY] ZEUS138…" at bounding box center [380, 180] width 761 height 361
select select "***"
click at [327, 361] on html "Toggle navigation Home Bank Account List Load By Website Group [OXPLAY] ZEUS138…" at bounding box center [380, 180] width 761 height 361
select select "***"
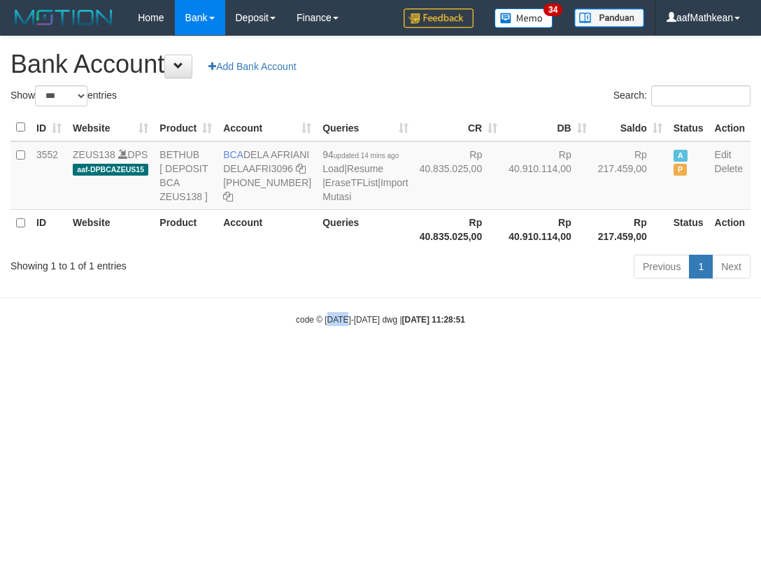
click at [349, 361] on html "Toggle navigation Home Bank Account List Load By Website Group [OXPLAY] ZEUS138…" at bounding box center [380, 180] width 761 height 361
select select "***"
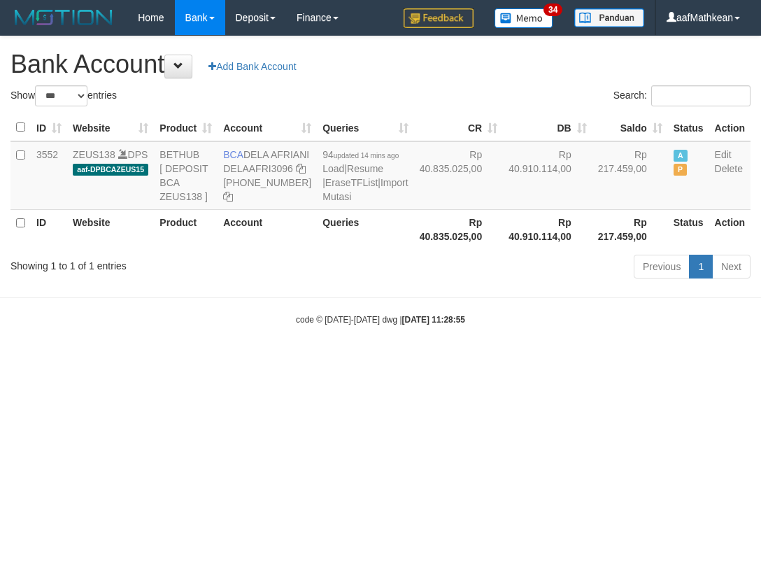
select select "***"
click at [423, 361] on html "Toggle navigation Home Bank Account List Load By Website Group [OXPLAY] ZEUS138…" at bounding box center [380, 180] width 761 height 361
select select "***"
click at [458, 361] on html "Toggle navigation Home Bank Account List Load By Website Group [OXPLAY] ZEUS138…" at bounding box center [380, 180] width 761 height 361
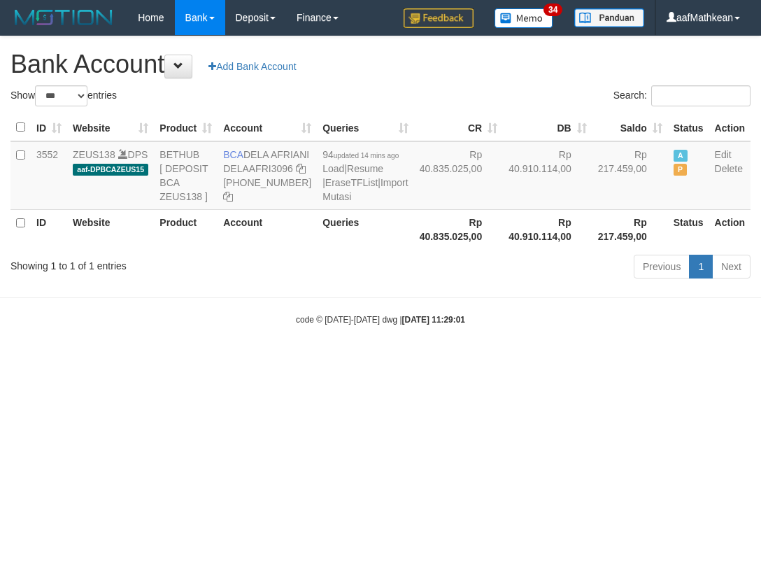
select select "***"
click at [481, 361] on body "Toggle navigation Home Bank Account List Load By Website Group [OXPLAY] ZEUS138…" at bounding box center [380, 180] width 761 height 361
select select "***"
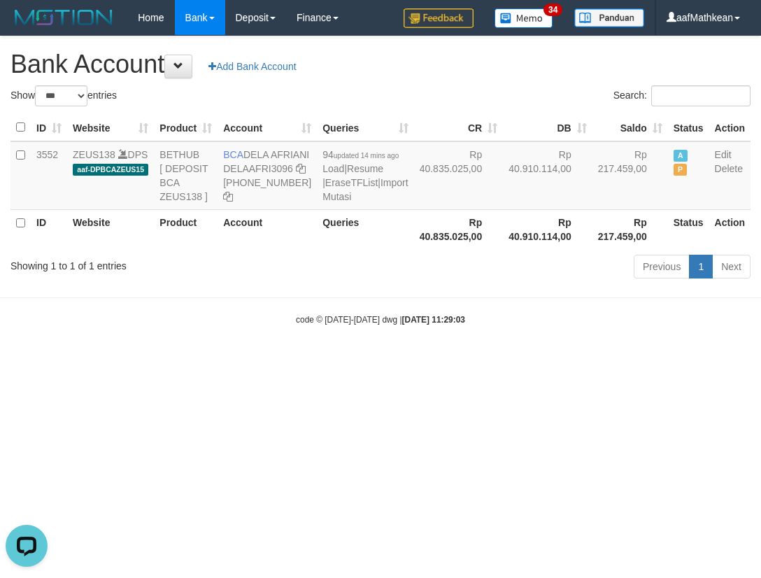
click at [436, 345] on body "Toggle navigation Home Bank Account List Load By Website Group [OXPLAY] ZEUS138…" at bounding box center [380, 180] width 761 height 361
click at [352, 349] on body "Toggle navigation Home Bank Account List Load By Website Group [OXPLAY] ZEUS138…" at bounding box center [380, 180] width 761 height 361
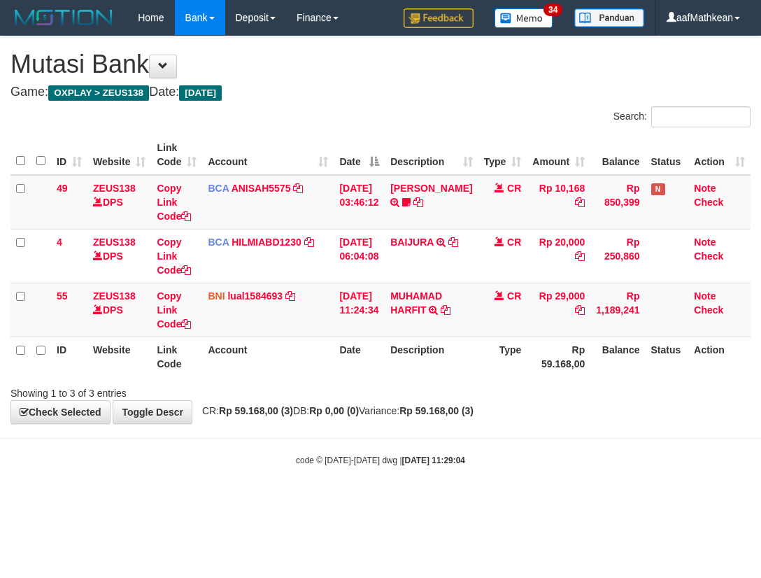
click at [481, 381] on div "Showing 1 to 3 of 3 entries" at bounding box center [380, 391] width 761 height 20
click at [483, 381] on div "Showing 1 to 3 of 3 entries" at bounding box center [380, 391] width 761 height 20
drag, startPoint x: 0, startPoint y: 0, endPoint x: 490, endPoint y: 388, distance: 624.9
click at [488, 388] on div "Showing 1 to 3 of 3 entries" at bounding box center [380, 391] width 761 height 20
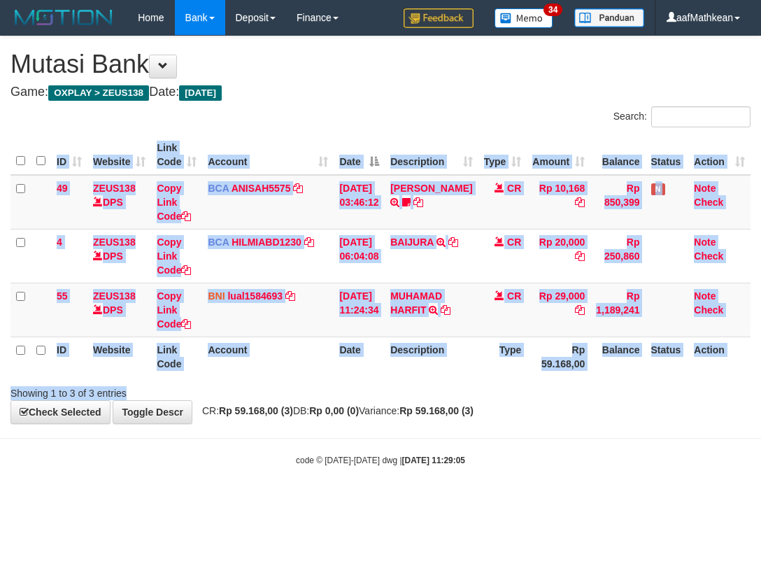
click at [498, 385] on div "Search: ID Website Link Code Account Date Description Type Amount Balance Statu…" at bounding box center [380, 253] width 740 height 294
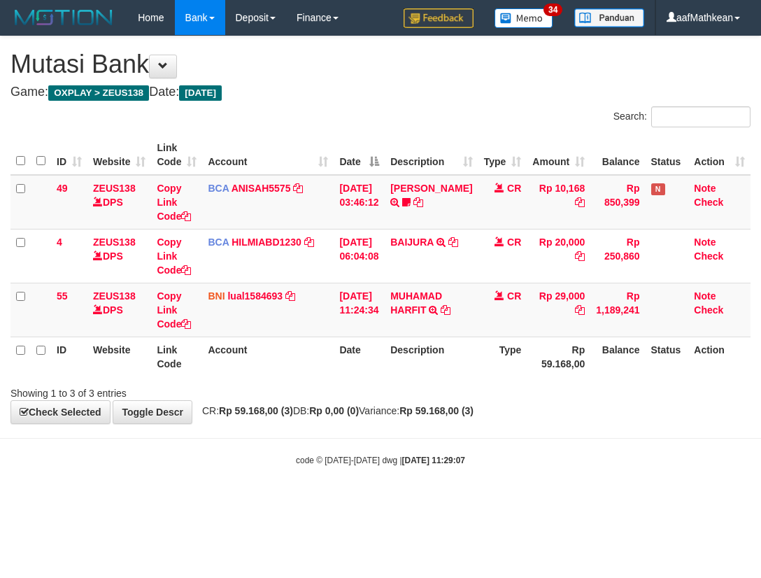
click at [484, 370] on th "Type" at bounding box center [502, 356] width 49 height 40
click at [482, 367] on th "Type" at bounding box center [502, 356] width 49 height 40
drag, startPoint x: 328, startPoint y: 448, endPoint x: 338, endPoint y: 459, distance: 14.4
click at [329, 450] on body "Toggle navigation Home Bank Account List Load By Website Group [OXPLAY] ZEUS138…" at bounding box center [380, 251] width 761 height 502
click at [474, 409] on strong "Rp 59.168,00 (3)" at bounding box center [436, 410] width 74 height 11
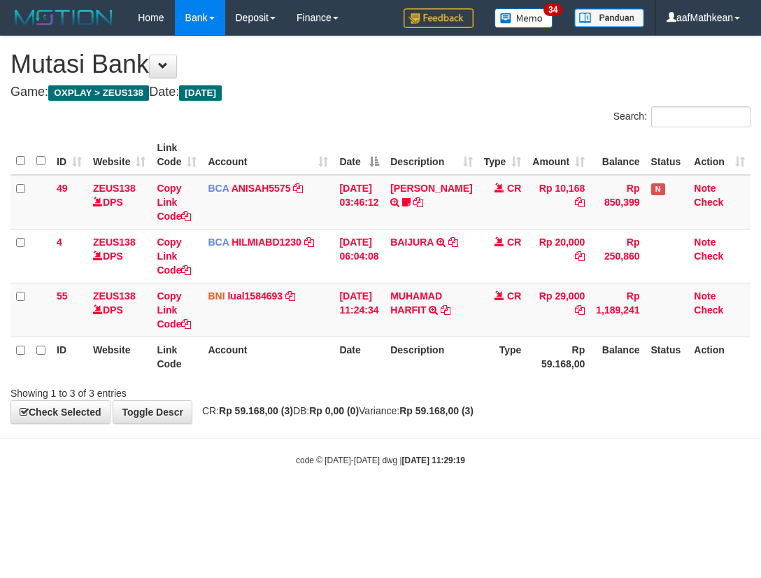
click at [455, 413] on strong "Rp 59.168,00 (3)" at bounding box center [436, 410] width 74 height 11
click at [459, 411] on strong "Rp 59.168,00 (3)" at bounding box center [436, 410] width 74 height 11
click at [456, 409] on strong "Rp 59.168,00 (3)" at bounding box center [436, 410] width 74 height 11
click at [453, 413] on strong "Rp 59.168,00 (3)" at bounding box center [436, 410] width 74 height 11
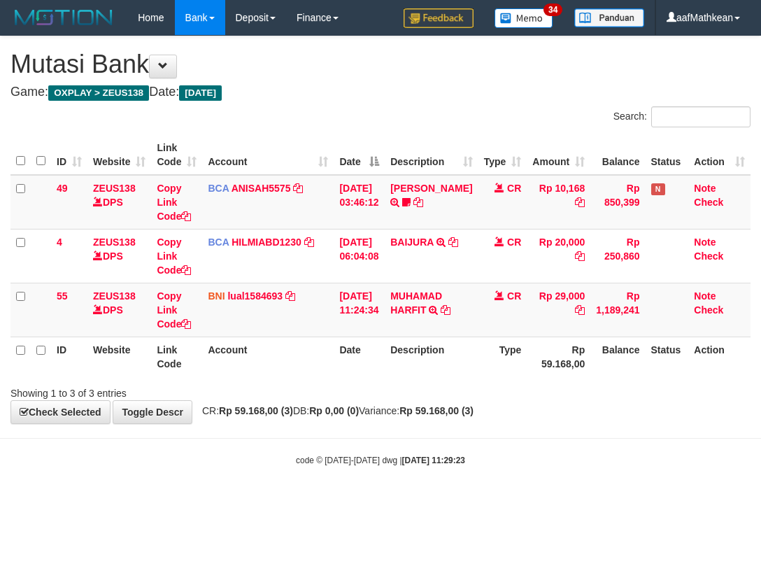
click at [457, 410] on strong "Rp 59.168,00 (3)" at bounding box center [436, 410] width 74 height 11
click at [433, 389] on div "Showing 1 to 3 of 3 entries" at bounding box center [380, 391] width 761 height 20
drag, startPoint x: 434, startPoint y: 391, endPoint x: 469, endPoint y: 390, distance: 35.0
click at [439, 397] on div "Showing 1 to 3 of 3 entries" at bounding box center [380, 391] width 761 height 20
click at [464, 387] on div "Showing 1 to 3 of 3 entries" at bounding box center [380, 391] width 761 height 20
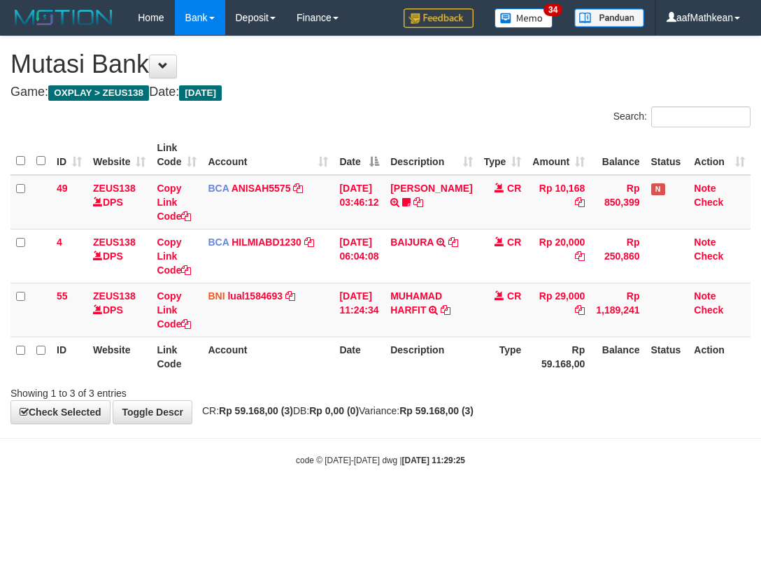
click at [467, 388] on div "Showing 1 to 3 of 3 entries" at bounding box center [380, 391] width 761 height 20
click at [455, 386] on div "Showing 1 to 3 of 3 entries" at bounding box center [380, 391] width 761 height 20
click at [457, 386] on div "Showing 1 to 3 of 3 entries" at bounding box center [380, 391] width 761 height 20
click at [452, 379] on div "ID Website Link Code Account Date Description Type Amount Balance Status Action…" at bounding box center [380, 256] width 761 height 250
click at [460, 382] on div "Showing 1 to 3 of 3 entries" at bounding box center [380, 391] width 761 height 20
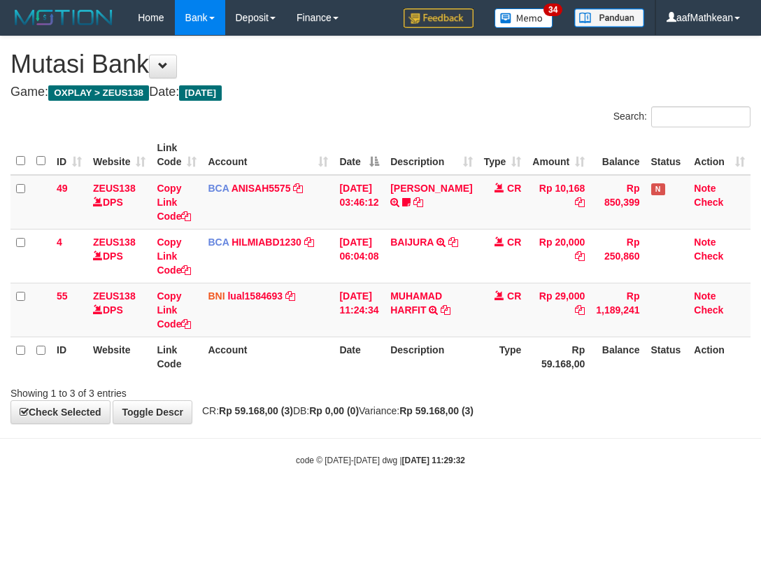
drag, startPoint x: 553, startPoint y: 427, endPoint x: 546, endPoint y: 423, distance: 7.2
click at [551, 427] on body "Toggle navigation Home Bank Account List Load By Website Group [OXPLAY] ZEUS138…" at bounding box center [380, 251] width 761 height 502
click at [505, 418] on div "**********" at bounding box center [380, 229] width 761 height 387
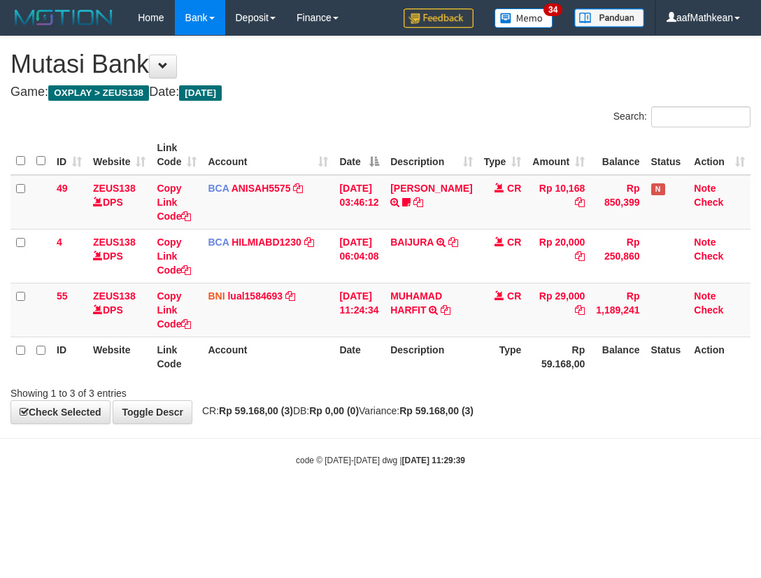
click at [506, 425] on body "Toggle navigation Home Bank Account List Load By Website Group [OXPLAY] ZEUS138…" at bounding box center [380, 251] width 761 height 502
drag, startPoint x: 518, startPoint y: 434, endPoint x: 504, endPoint y: 442, distance: 16.3
click at [516, 441] on body "Toggle navigation Home Bank Account List Load By Website Group [OXPLAY] ZEUS138…" at bounding box center [380, 251] width 761 height 502
drag, startPoint x: 452, startPoint y: 374, endPoint x: 755, endPoint y: 441, distance: 310.8
click at [475, 379] on div "ID Website Link Code Account Date Description Type Amount Balance Status Action…" at bounding box center [380, 256] width 761 height 250
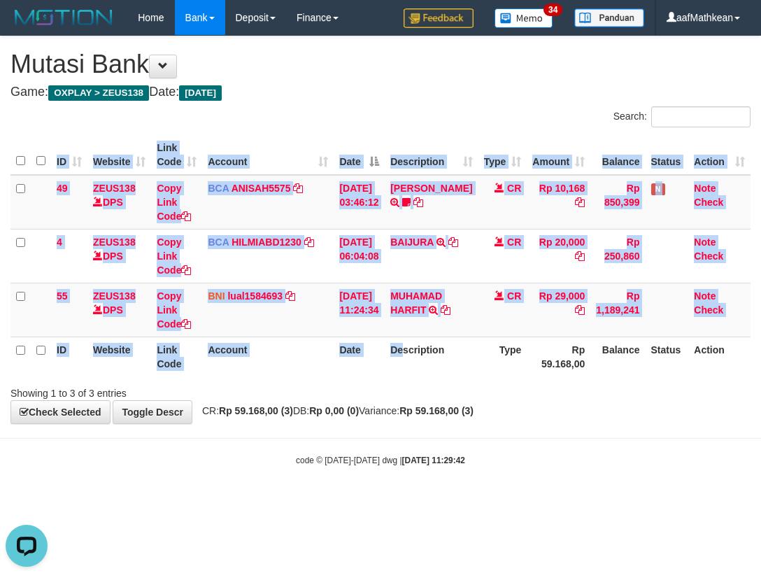
click at [401, 407] on span "CR: Rp 59.168,00 (3) DB: Rp 0,00 (0) Variance: Rp 59.168,00 (3)" at bounding box center [334, 410] width 278 height 11
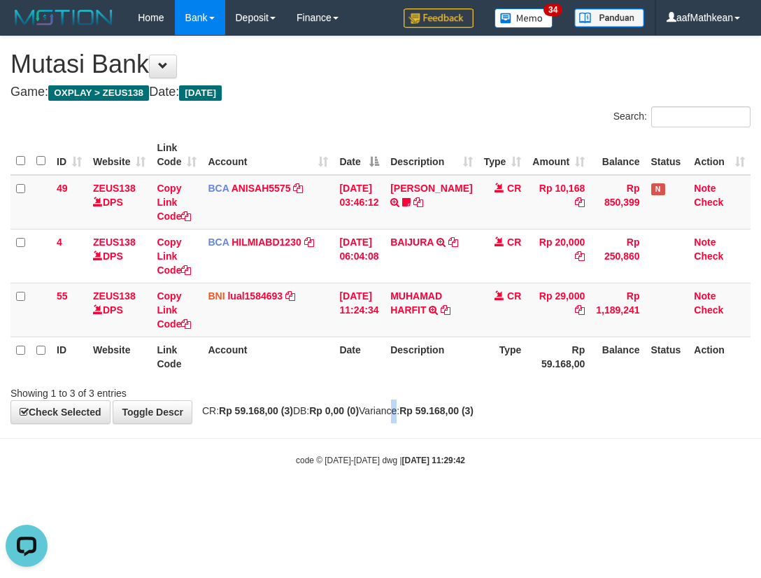
drag, startPoint x: 409, startPoint y: 411, endPoint x: 464, endPoint y: 441, distance: 62.0
click at [423, 421] on div "**********" at bounding box center [380, 229] width 761 height 387
click at [510, 460] on body "Toggle navigation Home Bank Account List Load By Website Group [OXPLAY] ZEUS138…" at bounding box center [380, 251] width 761 height 502
click at [478, 427] on body "Toggle navigation Home Bank Account List Load By Website Group [OXPLAY] ZEUS138…" at bounding box center [380, 251] width 761 height 502
click at [507, 357] on th "Type" at bounding box center [502, 356] width 49 height 40
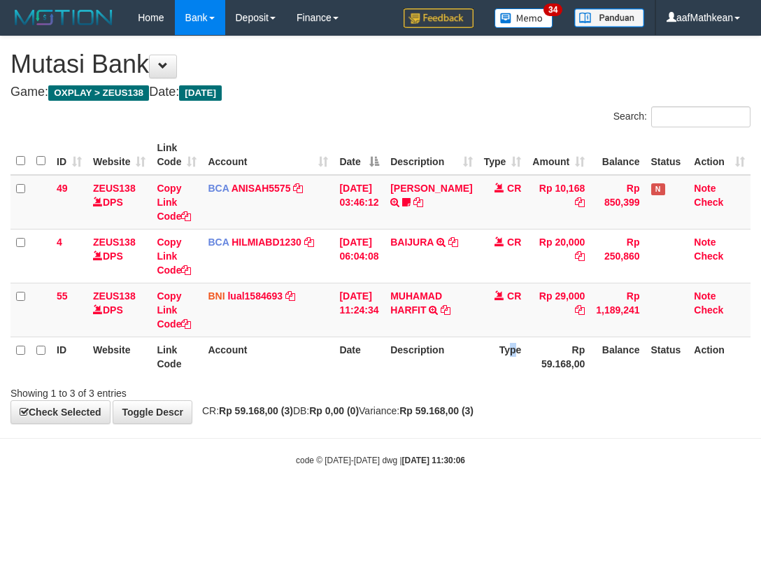
click at [509, 356] on th "Type" at bounding box center [502, 356] width 49 height 40
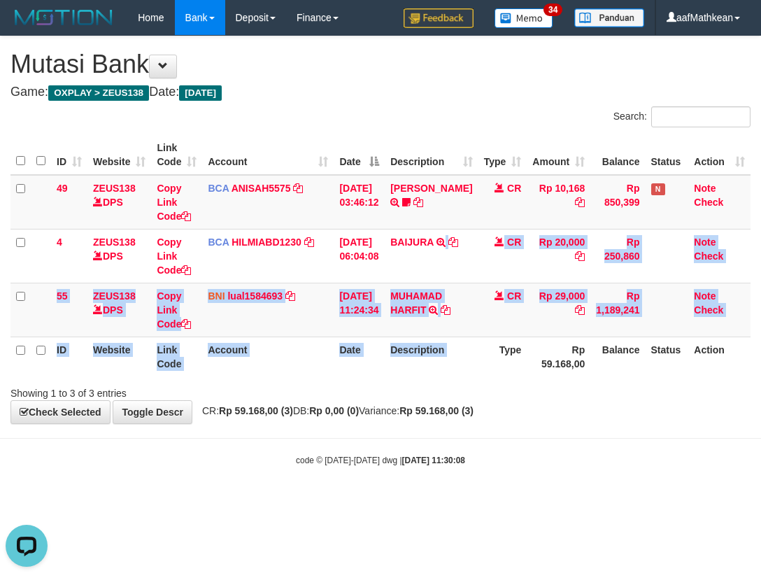
click at [500, 420] on div "**********" at bounding box center [380, 229] width 761 height 387
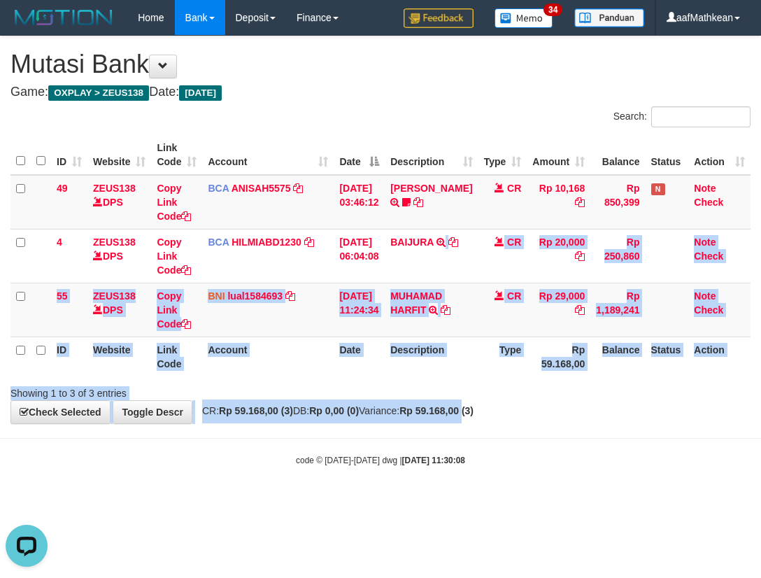
drag, startPoint x: 514, startPoint y: 453, endPoint x: 512, endPoint y: 443, distance: 10.0
click at [512, 453] on div "code © 2012-2018 dwg | 2025/10/01 11:30:08" at bounding box center [380, 460] width 761 height 14
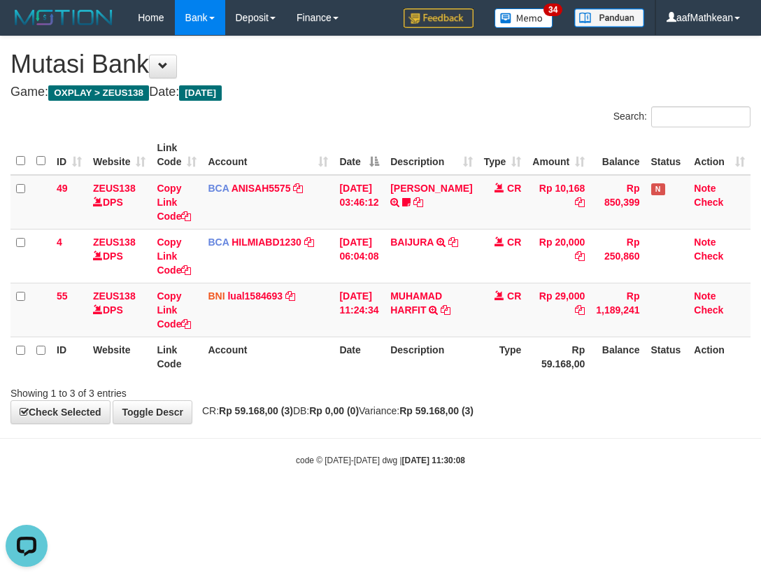
click at [511, 439] on body "Toggle navigation Home Bank Account List Load By Website Group [OXPLAY] ZEUS138…" at bounding box center [380, 251] width 761 height 502
click at [440, 406] on strong "Rp 59.168,00 (3)" at bounding box center [436, 410] width 74 height 11
click at [442, 276] on div "Search: ID Website Link Code Account Date Description Type Amount Balance Statu…" at bounding box center [380, 253] width 740 height 294
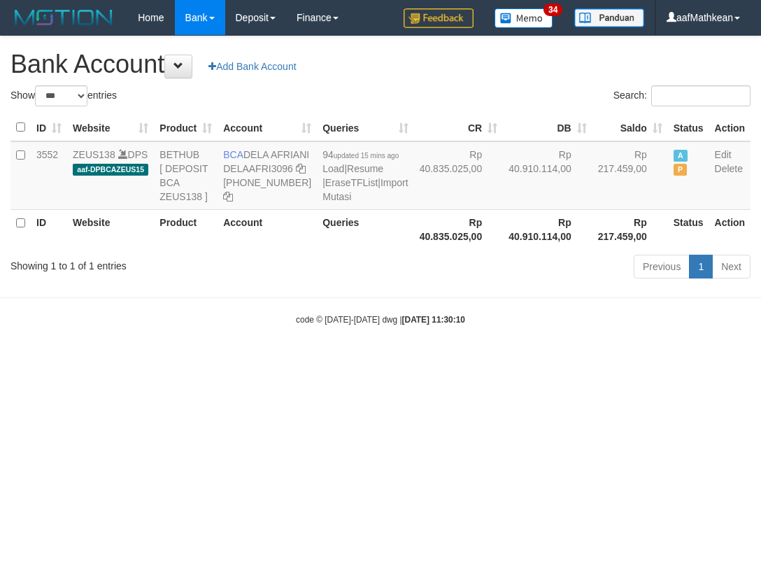
select select "***"
drag, startPoint x: 0, startPoint y: 0, endPoint x: 402, endPoint y: 264, distance: 481.0
click at [417, 295] on body "Toggle navigation Home Bank Account List Load By Website Group [OXPLAY] ZEUS138…" at bounding box center [380, 180] width 761 height 361
select select "***"
click at [452, 361] on body "Toggle navigation Home Bank Account List Load By Website Group [OXPLAY] ZEUS138…" at bounding box center [380, 180] width 761 height 361
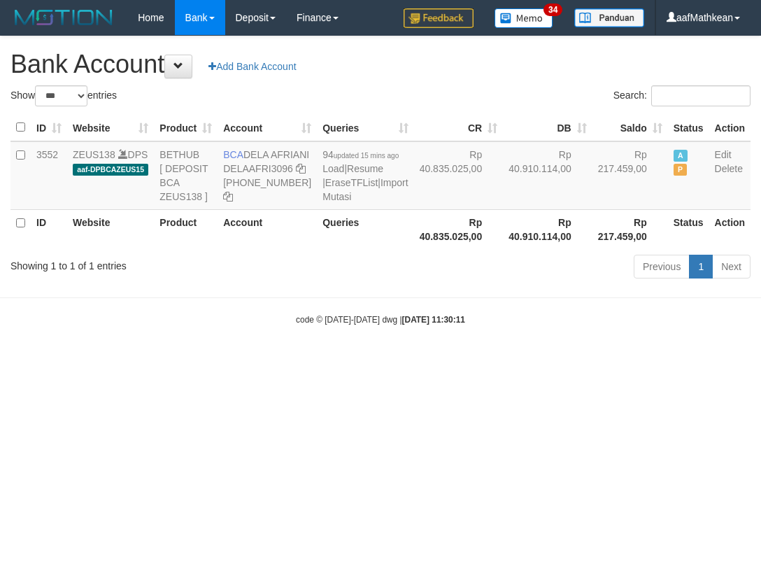
click at [448, 334] on body "Toggle navigation Home Bank Account List Load By Website Group [OXPLAY] ZEUS138…" at bounding box center [380, 180] width 761 height 361
select select "***"
click at [446, 336] on body "Toggle navigation Home Bank Account List Load By Website Group [OXPLAY] ZEUS138…" at bounding box center [380, 180] width 761 height 361
select select "***"
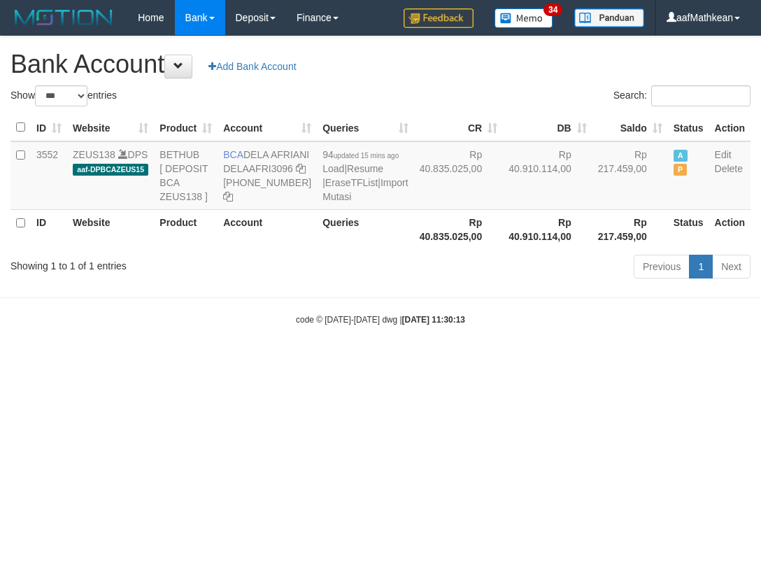
click at [477, 361] on html "Toggle navigation Home Bank Account List Load By Website Group [OXPLAY] ZEUS138…" at bounding box center [380, 180] width 761 height 361
select select "***"
click at [370, 361] on body "Toggle navigation Home Bank Account List Load By Website Group [OXPLAY] ZEUS138…" at bounding box center [380, 180] width 761 height 361
drag, startPoint x: 243, startPoint y: 152, endPoint x: 266, endPoint y: 164, distance: 26.3
click at [266, 164] on td "BCA DELA AFRIANI DELAAFRI3096 869-245-8639" at bounding box center [267, 175] width 99 height 69
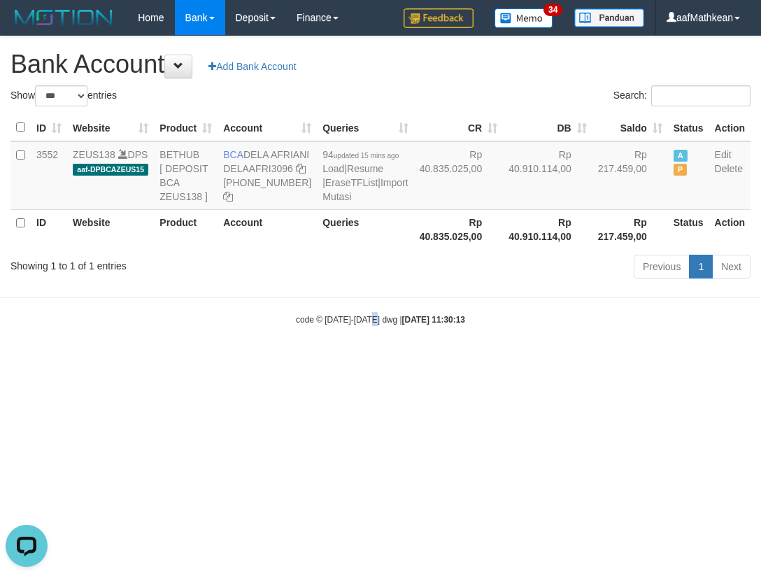
copy td "DELA AFRIANI"
click at [532, 326] on div "code © 2012-2018 dwg | 2025/10/01 11:30:13" at bounding box center [380, 319] width 761 height 14
click at [562, 361] on body "Toggle navigation Home Bank Account List Load By Website Group [OXPLAY] ZEUS138…" at bounding box center [380, 180] width 761 height 361
select select "***"
click at [558, 361] on body "Toggle navigation Home Bank Account List Load By Website Group [OXPLAY] ZEUS138…" at bounding box center [380, 180] width 761 height 361
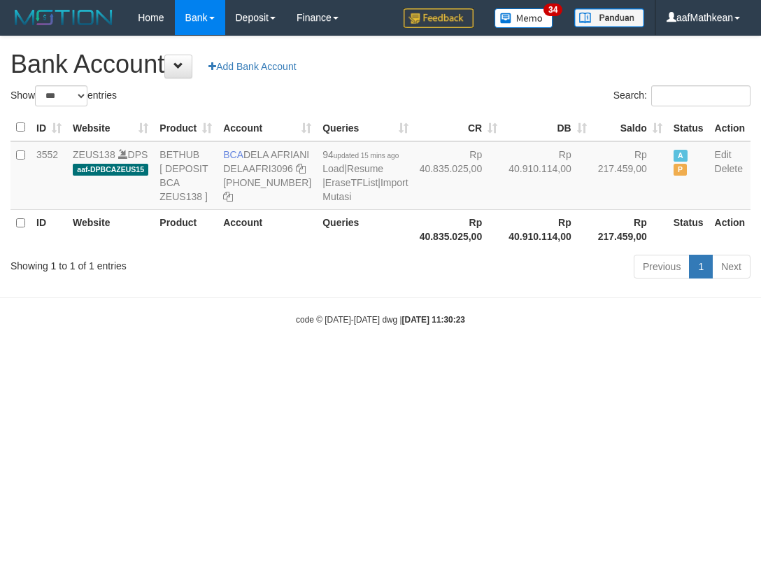
select select "***"
click at [296, 173] on icon at bounding box center [301, 169] width 10 height 10
drag, startPoint x: 228, startPoint y: 194, endPoint x: 248, endPoint y: 194, distance: 19.6
click at [296, 173] on icon at bounding box center [301, 169] width 10 height 10
click at [387, 355] on body "Toggle navigation Home Bank Account List Load By Website Group [OXPLAY] ZEUS138…" at bounding box center [380, 180] width 761 height 361
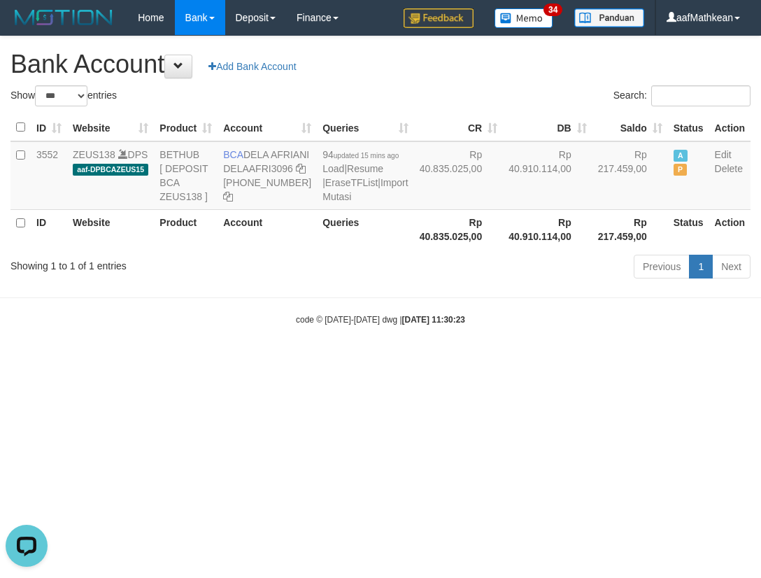
click at [389, 361] on body "Toggle navigation Home Bank Account List Load By Website Group [OXPLAY] ZEUS138…" at bounding box center [380, 180] width 761 height 361
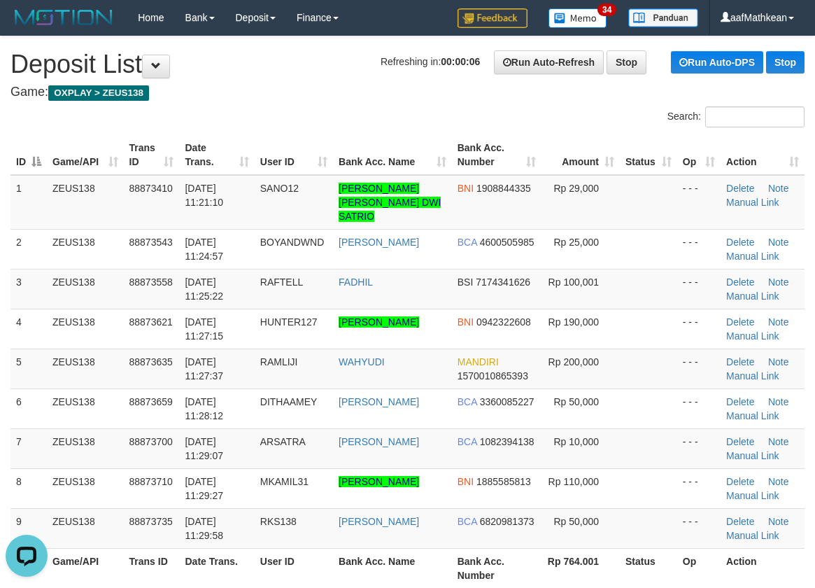
drag, startPoint x: 196, startPoint y: 99, endPoint x: 366, endPoint y: 116, distance: 170.9
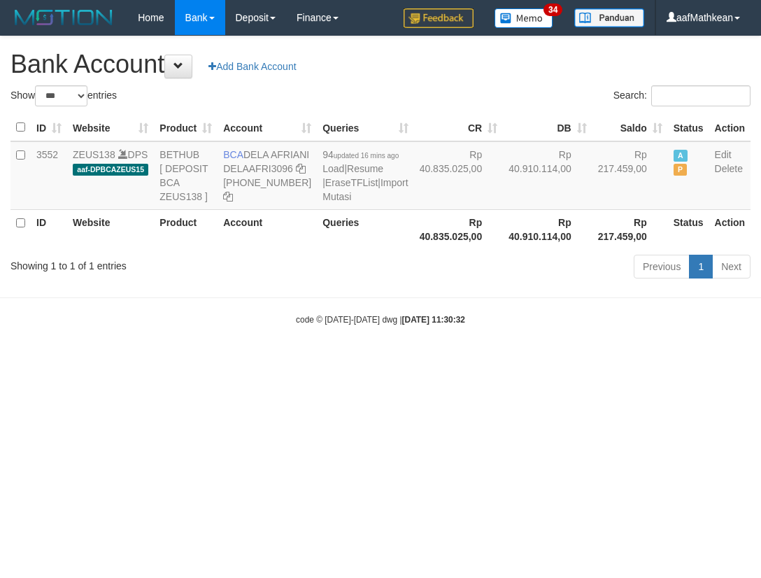
select select "***"
click at [251, 351] on body "Toggle navigation Home Bank Account List Load By Website Group [OXPLAY] ZEUS138…" at bounding box center [380, 180] width 761 height 361
drag, startPoint x: 268, startPoint y: 369, endPoint x: 362, endPoint y: 361, distance: 94.8
click at [313, 361] on body "Toggle navigation Home Bank Account List Load By Website Group [OXPLAY] ZEUS138…" at bounding box center [380, 180] width 761 height 361
select select "***"
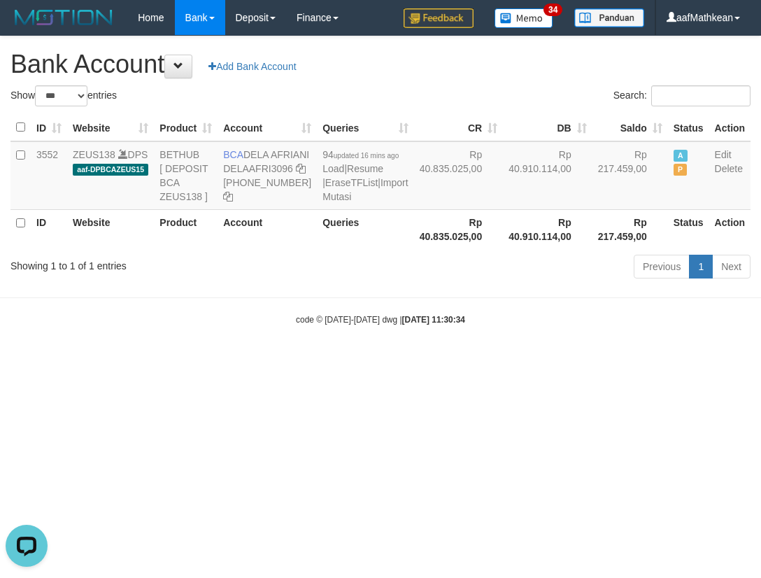
click at [539, 361] on body "Toggle navigation Home Bank Account List Load By Website Group [OXPLAY] ZEUS138…" at bounding box center [380, 180] width 761 height 361
click at [496, 282] on body "Toggle navigation Home Bank Account List Load By Website Group [OXPLAY] ZEUS138…" at bounding box center [380, 180] width 761 height 361
select select "***"
drag, startPoint x: 432, startPoint y: 341, endPoint x: 290, endPoint y: 192, distance: 205.8
click at [399, 283] on div "Show ** ** ** *** *** entries Search: ID Website Product Account Queries CR [PE…" at bounding box center [380, 184] width 740 height 198
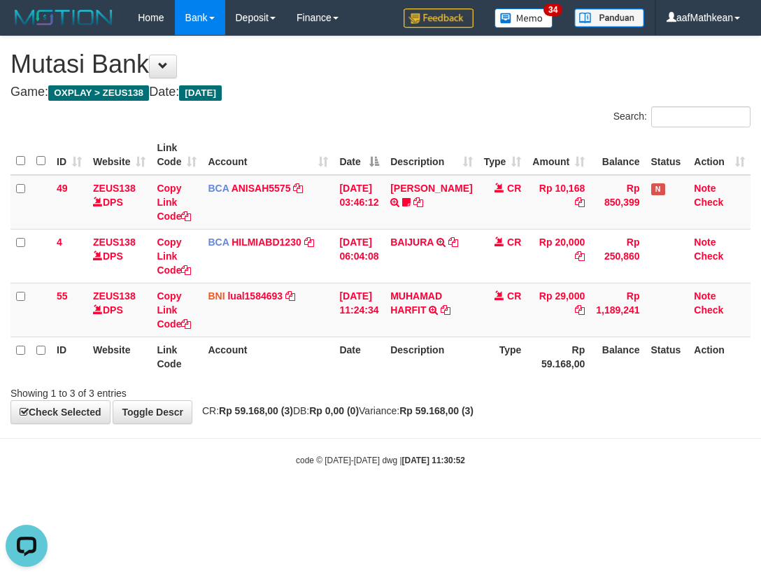
click at [522, 423] on div "**********" at bounding box center [380, 229] width 761 height 387
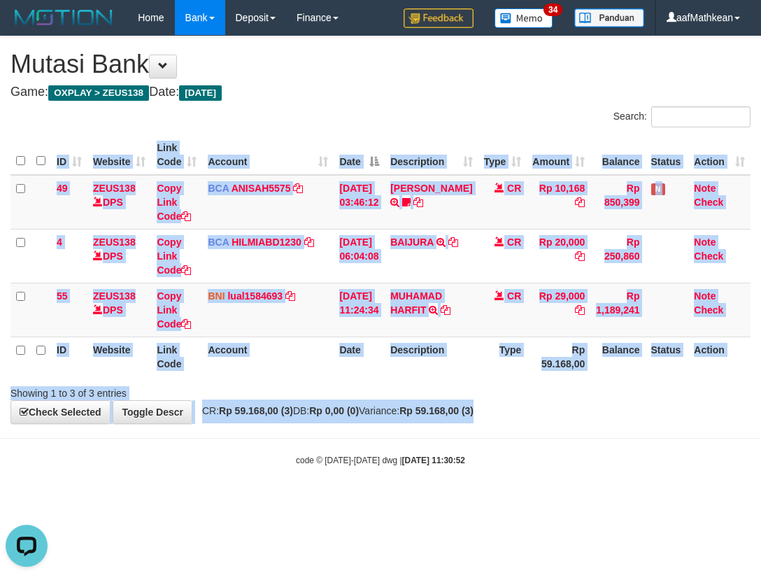
click at [525, 445] on body "Toggle navigation Home Bank Account List Load By Website Group [OXPLAY] ZEUS138…" at bounding box center [380, 251] width 761 height 502
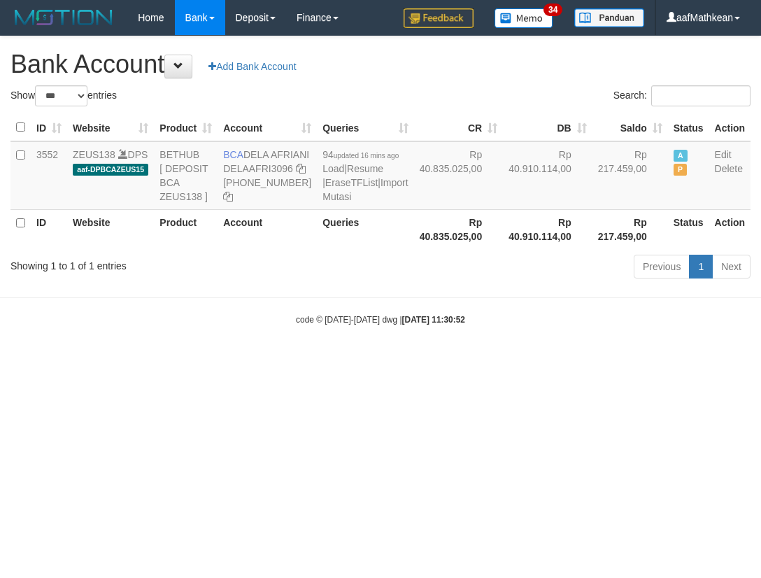
select select "***"
drag, startPoint x: 248, startPoint y: 159, endPoint x: 271, endPoint y: 173, distance: 27.2
click at [271, 173] on td "BCA DELA AFRIANI DELAAFRI3096 [PHONE_NUMBER]" at bounding box center [267, 175] width 99 height 69
copy td "DELA AFRIANI"
drag, startPoint x: 528, startPoint y: 374, endPoint x: 753, endPoint y: 374, distance: 224.6
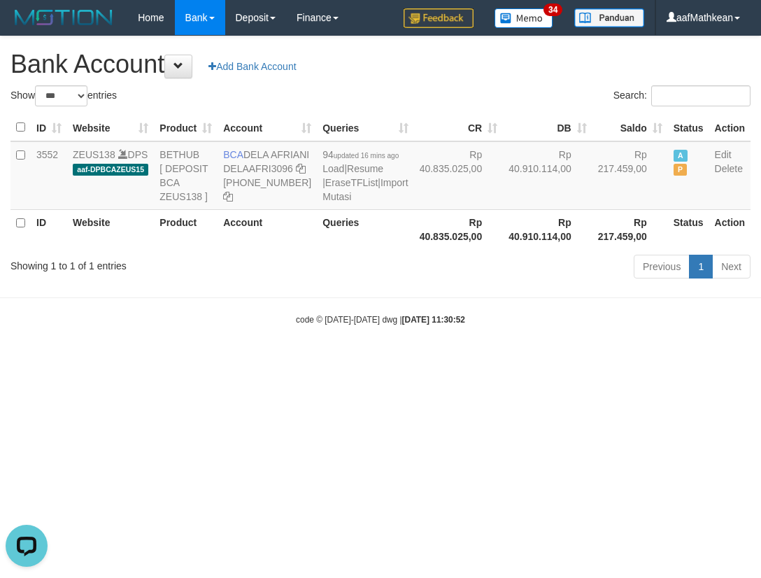
click at [559, 361] on body "Toggle navigation Home Bank Account List Load By Website Group [OXPLAY] ZEUS138…" at bounding box center [380, 180] width 761 height 361
click at [296, 173] on icon at bounding box center [301, 169] width 10 height 10
drag, startPoint x: 437, startPoint y: 250, endPoint x: 313, endPoint y: 241, distance: 124.2
click at [336, 249] on table "ID Website Product Account Queries CR DB Saldo Status Action 3552 ZEUS138 DPS a…" at bounding box center [380, 181] width 740 height 135
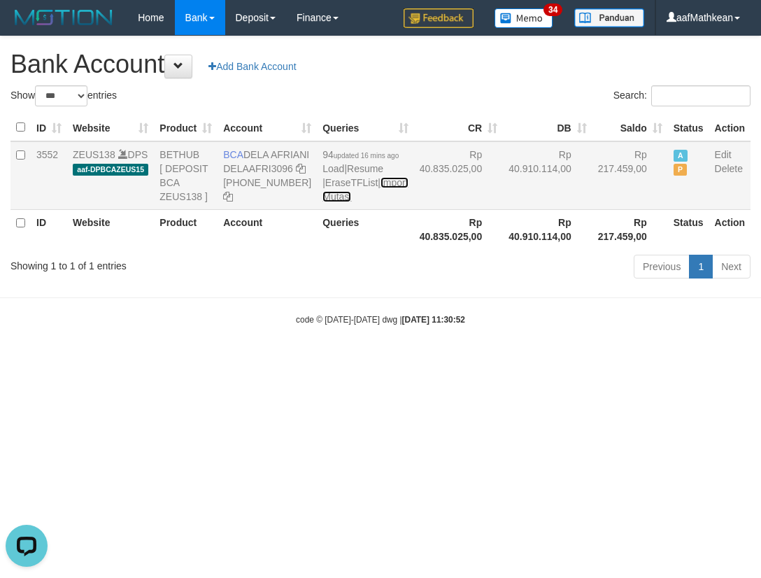
click at [322, 202] on link "Import Mutasi" at bounding box center [364, 189] width 85 height 25
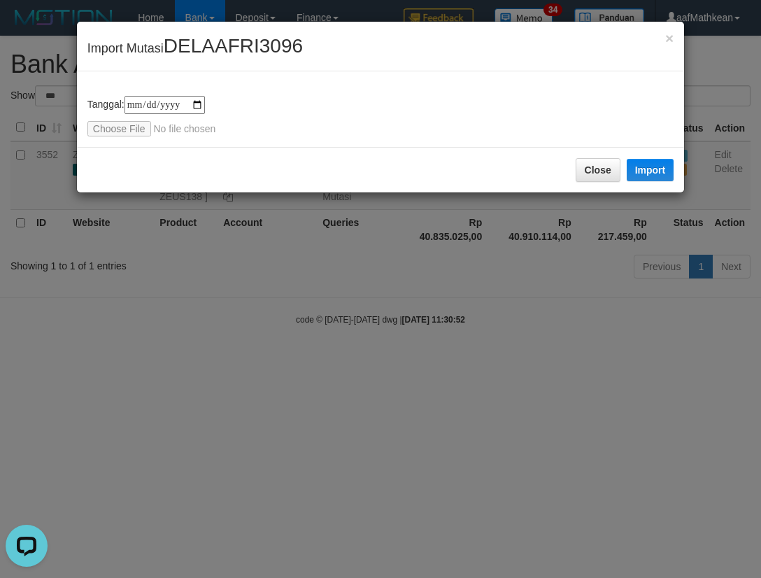
click at [111, 137] on div "**********" at bounding box center [380, 109] width 607 height 76
click at [119, 120] on div "**********" at bounding box center [380, 116] width 586 height 41
click at [117, 131] on input "file" at bounding box center [179, 128] width 185 height 15
type input "**********"
drag, startPoint x: 638, startPoint y: 173, endPoint x: 260, endPoint y: 0, distance: 415.4
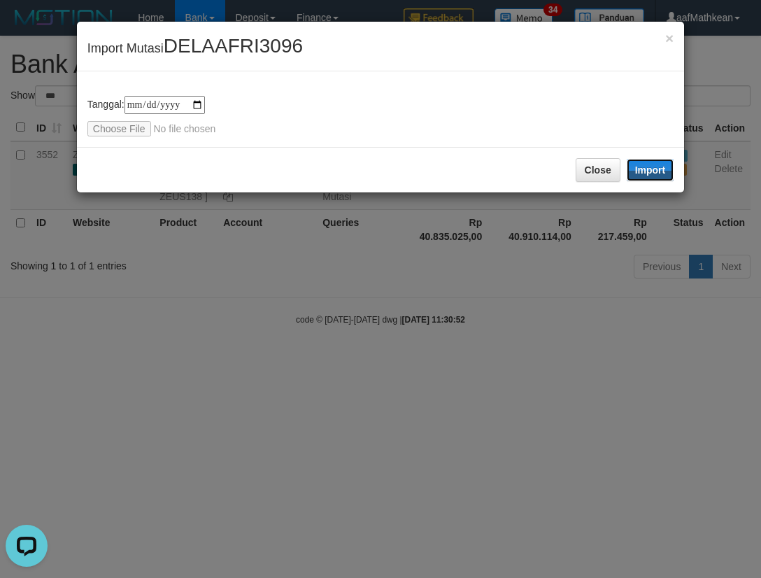
click at [639, 173] on button "Import" at bounding box center [651, 170] width 48 height 22
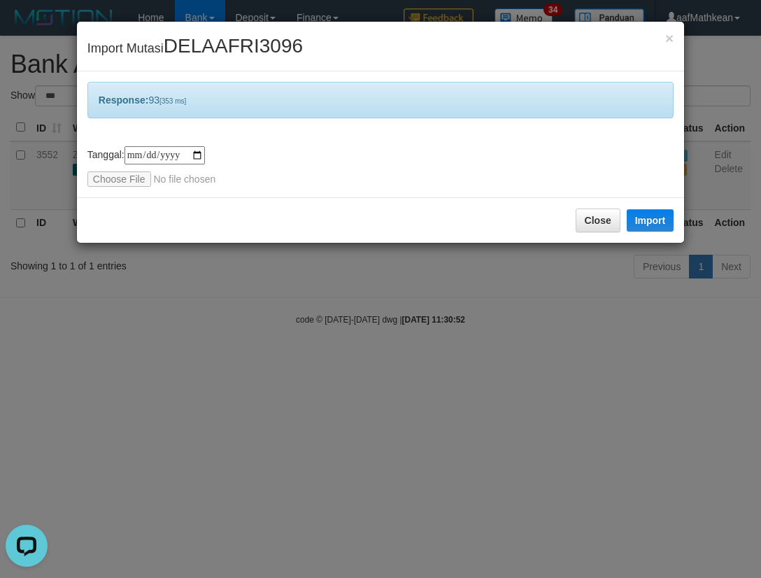
drag, startPoint x: 675, startPoint y: 474, endPoint x: 914, endPoint y: 549, distance: 250.2
click at [760, 361] on html "Toggle navigation Home Bank Account List Load By Website Group [OXPLAY] ZEUS138…" at bounding box center [380, 180] width 761 height 361
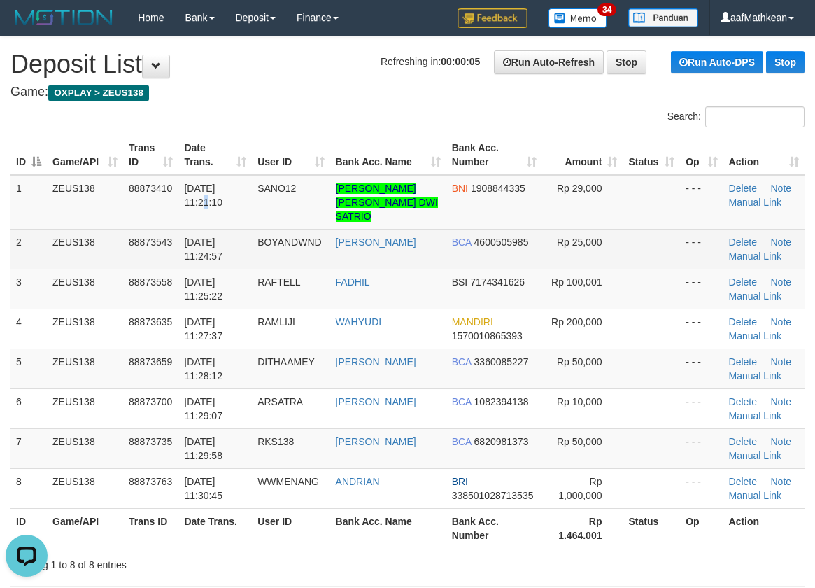
click at [185, 211] on td "01/10/2025 11:21:10" at bounding box center [214, 202] width 73 height 55
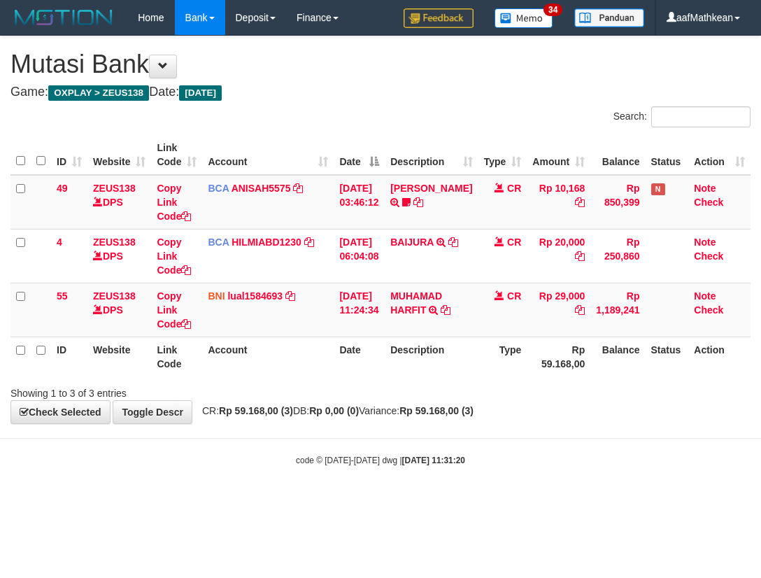
click at [454, 410] on div "**********" at bounding box center [380, 229] width 761 height 387
click at [490, 395] on div "Showing 1 to 3 of 3 entries" at bounding box center [380, 391] width 761 height 20
click at [760, 502] on html "Toggle navigation Home Bank Account List Load By Website Group [OXPLAY] ZEUS138…" at bounding box center [380, 251] width 761 height 502
click at [248, 439] on body "Toggle navigation Home Bank Account List Load By Website Group [OXPLAY] ZEUS138…" at bounding box center [380, 251] width 761 height 502
drag, startPoint x: 362, startPoint y: 409, endPoint x: 758, endPoint y: 360, distance: 398.3
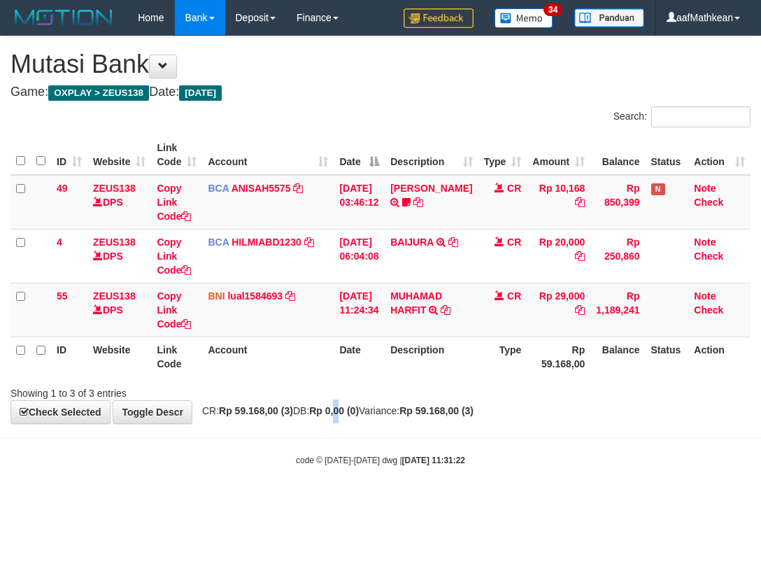
click at [412, 400] on div "**********" at bounding box center [380, 229] width 761 height 387
click at [367, 377] on div "ID Website Link Code Account Date Description Type Amount Balance Status Action…" at bounding box center [380, 256] width 761 height 250
drag, startPoint x: 384, startPoint y: 395, endPoint x: 399, endPoint y: 392, distance: 15.6
click at [392, 398] on div "Showing 1 to 3 of 3 entries" at bounding box center [380, 391] width 761 height 20
click at [516, 369] on th "Type" at bounding box center [502, 356] width 49 height 40
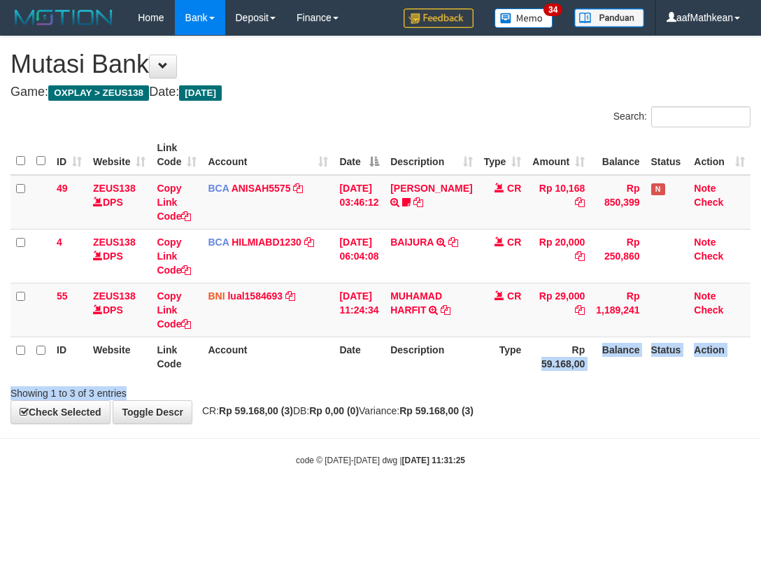
click at [627, 387] on div "Search: ID Website Link Code Account Date Description Type Amount Balance Statu…" at bounding box center [380, 253] width 740 height 294
click at [408, 416] on div "**********" at bounding box center [380, 229] width 761 height 387
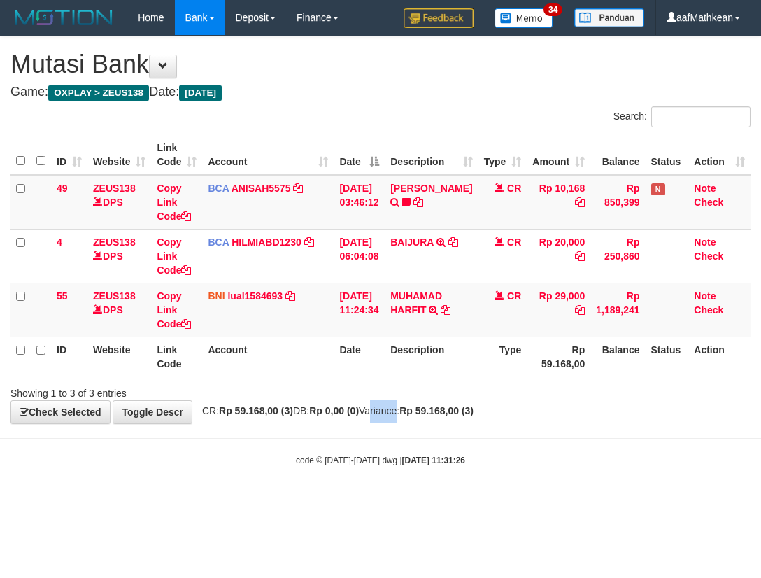
click at [520, 440] on body "Toggle navigation Home Bank Account List Load By Website Group [OXPLAY] ZEUS138…" at bounding box center [380, 251] width 761 height 502
click at [526, 423] on body "Toggle navigation Home Bank Account List Load By Website Group [OXPLAY] ZEUS138…" at bounding box center [380, 251] width 761 height 502
click at [474, 415] on strong "Rp 59.168,00 (3)" at bounding box center [436, 410] width 74 height 11
click at [434, 405] on span "CR: Rp 59.168,00 (3) DB: Rp 0,00 (0) Variance: Rp 59.168,00 (3)" at bounding box center [334, 410] width 278 height 11
click at [470, 397] on div "Showing 1 to 3 of 3 entries" at bounding box center [380, 391] width 761 height 20
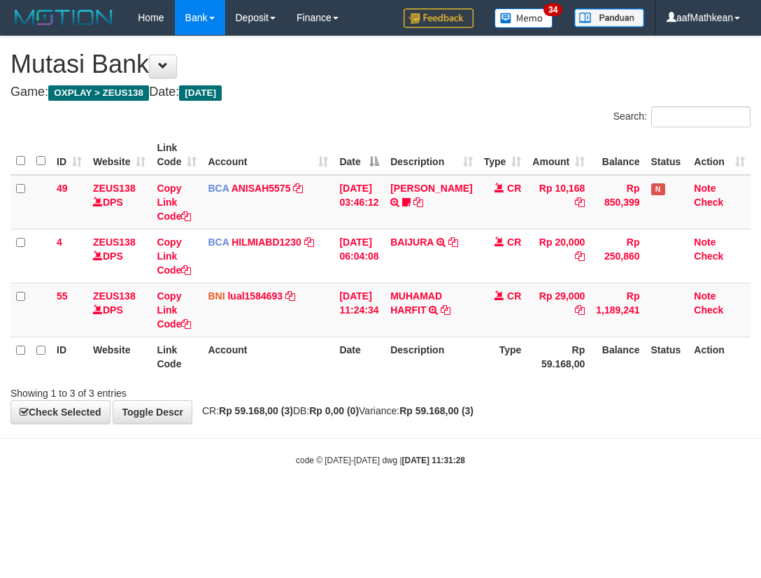
click at [463, 397] on div "Showing 1 to 3 of 3 entries" at bounding box center [380, 391] width 761 height 20
click at [439, 399] on div "**********" at bounding box center [380, 229] width 761 height 387
click at [462, 397] on div "Showing 1 to 3 of 3 entries" at bounding box center [380, 391] width 761 height 20
click at [499, 417] on div "**********" at bounding box center [380, 229] width 761 height 387
click at [481, 405] on div "**********" at bounding box center [380, 229] width 761 height 387
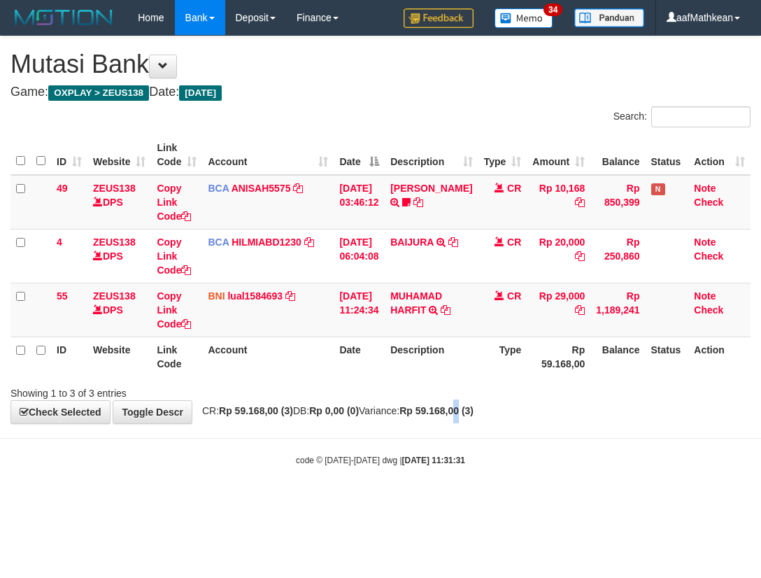
drag, startPoint x: 495, startPoint y: 405, endPoint x: 318, endPoint y: 380, distance: 179.5
click at [474, 408] on strong "Rp 59.168,00 (3)" at bounding box center [436, 410] width 74 height 11
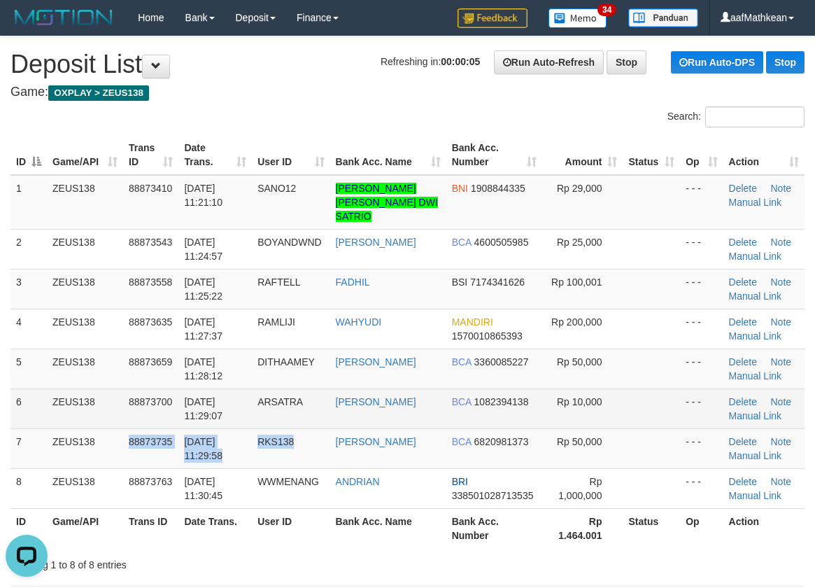
click at [440, 413] on tbody "1 ZEUS138 88873410 01/10/2025 11:21:10 SANO12 NOVAN DITO RIZAL DWI SATRIO BNI 1…" at bounding box center [407, 342] width 794 height 334
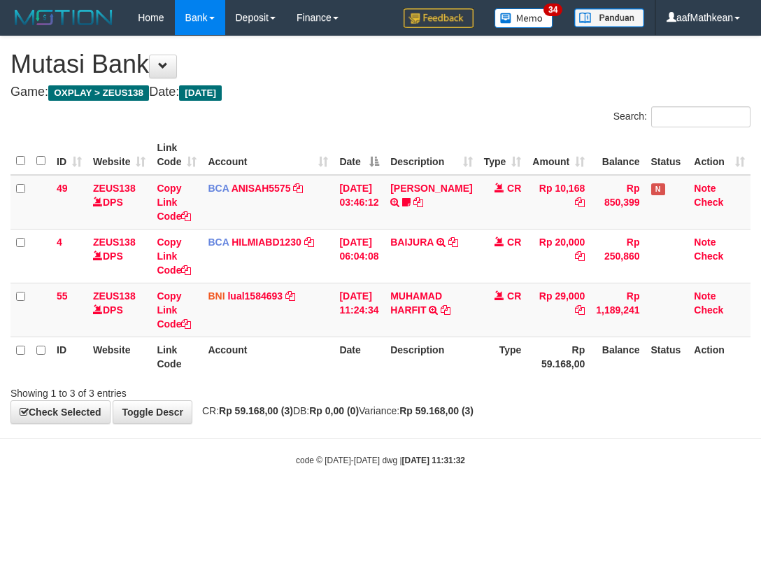
click at [575, 442] on body "Toggle navigation Home Bank Account List Load By Website Group [OXPLAY] ZEUS138…" at bounding box center [380, 251] width 761 height 502
click at [583, 448] on body "Toggle navigation Home Bank Account List Load By Website Group [OXPLAY] ZEUS138…" at bounding box center [380, 251] width 761 height 502
drag, startPoint x: 603, startPoint y: 320, endPoint x: 757, endPoint y: 312, distance: 154.1
click at [659, 320] on tr "55 ZEUS138 DPS Copy Link Code BNI lual1584693 DPS LUCKY ALAMSYAH mutasi_2025100…" at bounding box center [380, 310] width 740 height 54
click at [376, 440] on body "Toggle navigation Home Bank Account List Load By Website Group [OXPLAY] ZEUS138…" at bounding box center [380, 251] width 761 height 502
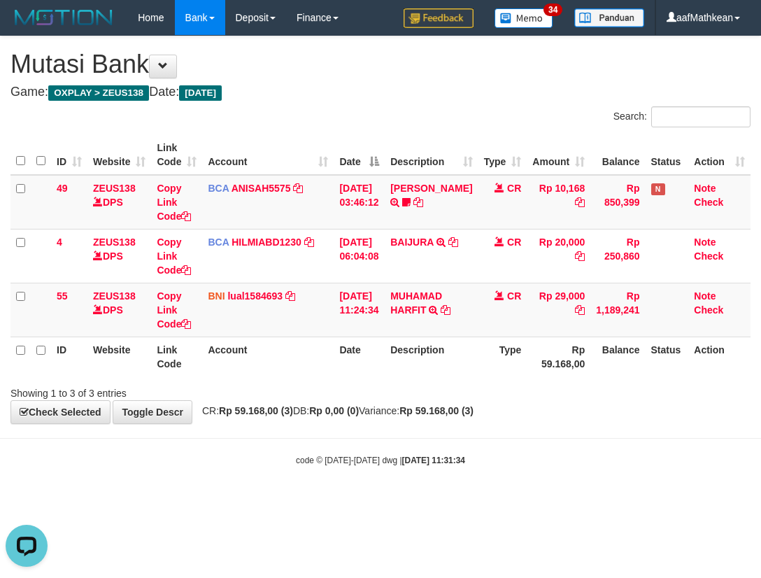
drag, startPoint x: 395, startPoint y: 453, endPoint x: 427, endPoint y: 437, distance: 35.0
click at [397, 453] on div "code © 2012-2018 dwg | 2025/10/01 11:31:34" at bounding box center [380, 460] width 761 height 14
click at [544, 400] on div "**********" at bounding box center [380, 229] width 761 height 387
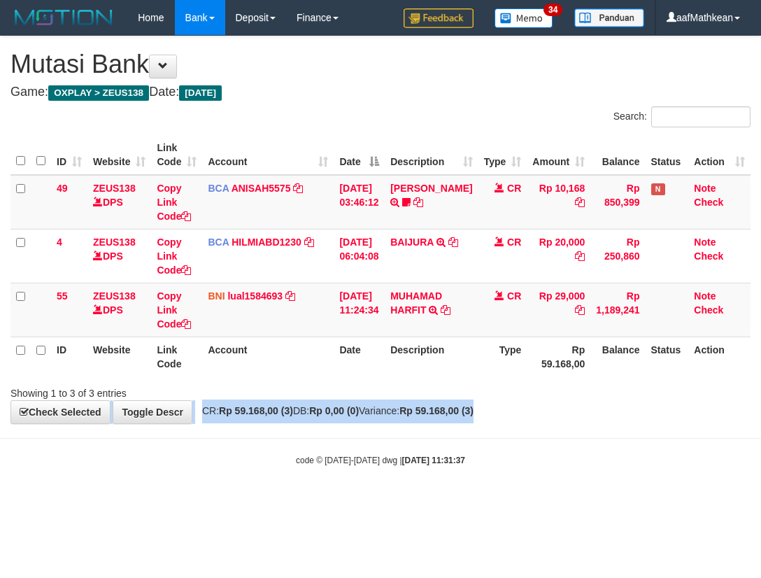
drag, startPoint x: 856, startPoint y: 502, endPoint x: 1200, endPoint y: 597, distance: 356.9
click at [760, 502] on html "Toggle navigation Home Bank Account List Load By Website Group [OXPLAY] ZEUS138…" at bounding box center [380, 251] width 761 height 502
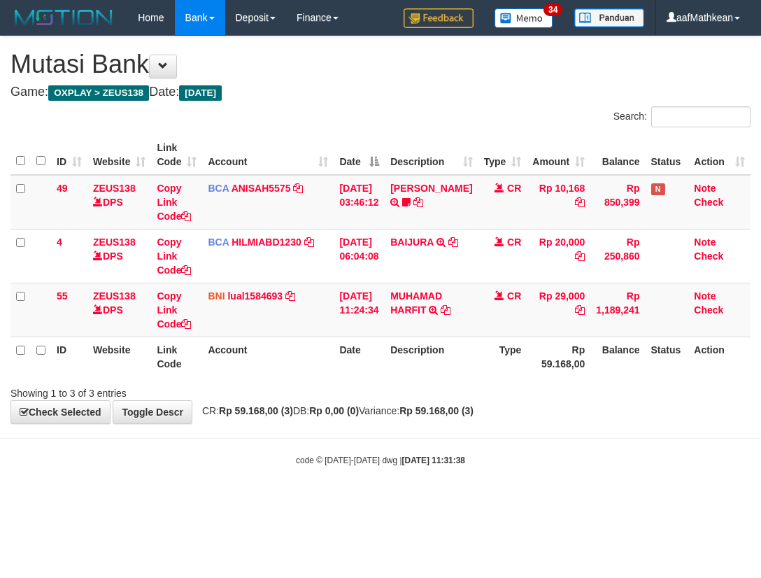
click at [530, 452] on body "Toggle navigation Home Bank Account List Load By Website Group [OXPLAY] ZEUS138…" at bounding box center [380, 251] width 761 height 502
click at [342, 401] on div "**********" at bounding box center [380, 229] width 761 height 387
drag, startPoint x: 353, startPoint y: 409, endPoint x: 692, endPoint y: 460, distance: 342.4
click at [403, 423] on div "**********" at bounding box center [380, 229] width 761 height 387
drag, startPoint x: 320, startPoint y: 402, endPoint x: 361, endPoint y: 423, distance: 46.0
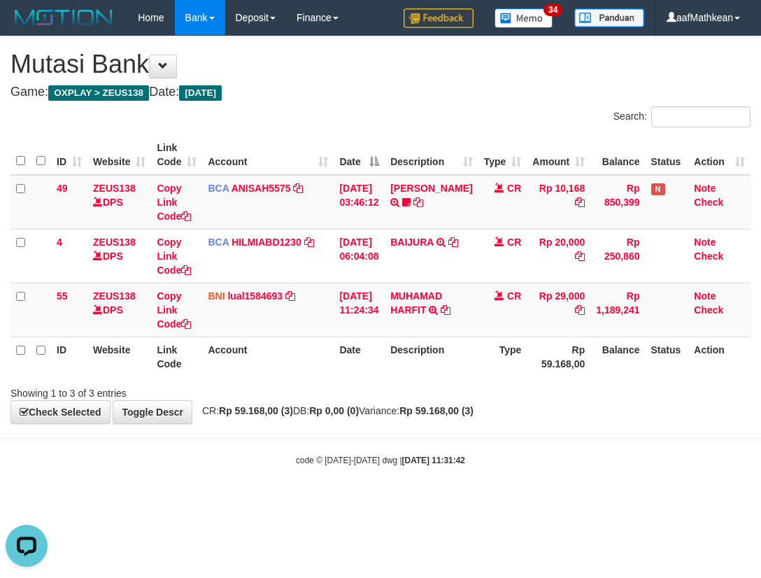
click at [320, 406] on div "**********" at bounding box center [380, 229] width 761 height 387
drag, startPoint x: 361, startPoint y: 423, endPoint x: 760, endPoint y: 439, distance: 399.7
click at [589, 435] on body "Toggle navigation Home Bank Account List Load By Website Group [OXPLAY] ZEUS138…" at bounding box center [380, 251] width 761 height 502
drag, startPoint x: 211, startPoint y: 357, endPoint x: 447, endPoint y: 371, distance: 236.2
click at [223, 360] on th "Account" at bounding box center [268, 356] width 132 height 40
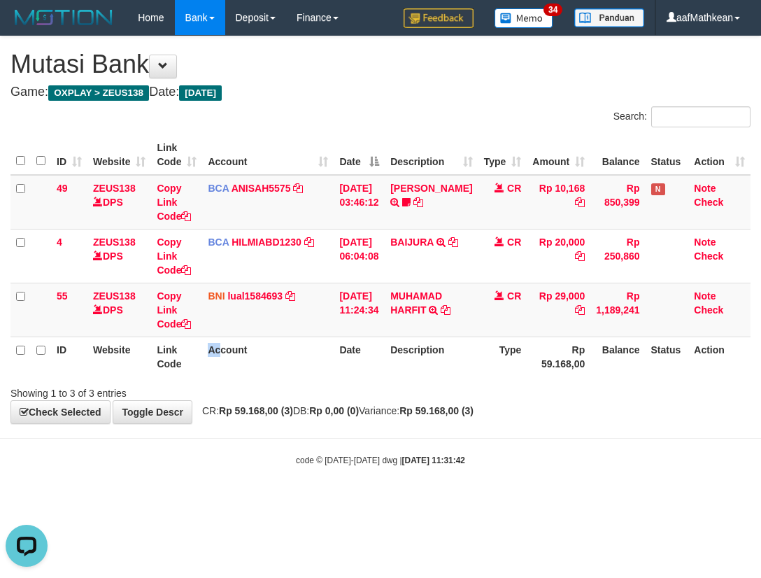
click at [480, 420] on div "**********" at bounding box center [380, 229] width 761 height 387
drag, startPoint x: 487, startPoint y: 420, endPoint x: 760, endPoint y: 364, distance: 278.6
click at [514, 419] on div "**********" at bounding box center [380, 229] width 761 height 387
click at [381, 420] on div "**********" at bounding box center [380, 229] width 761 height 387
click at [401, 430] on body "Toggle navigation Home Bank Account List Load By Website Group [OXPLAY] ZEUS138…" at bounding box center [380, 251] width 761 height 502
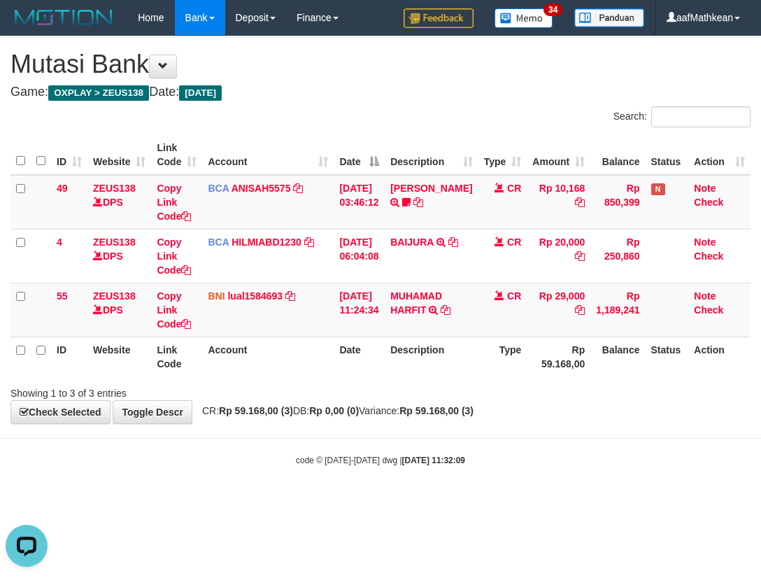
click at [359, 409] on strong "Rp 0,00 (0)" at bounding box center [334, 410] width 50 height 11
click at [392, 407] on span "CR: Rp 59.168,00 (3) DB: Rp 0,00 (0) Variance: Rp 59.168,00 (3)" at bounding box center [334, 410] width 278 height 11
click at [408, 392] on div "Showing 1 to 3 of 3 entries" at bounding box center [380, 391] width 761 height 20
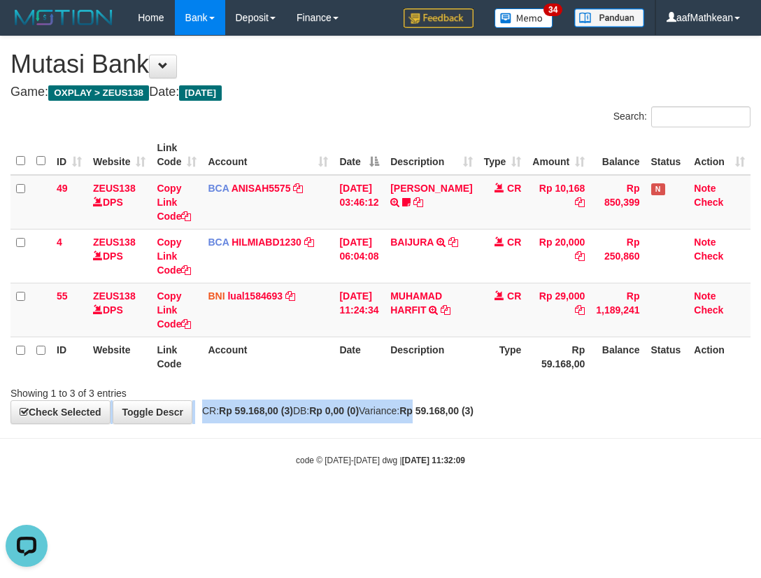
drag, startPoint x: 433, startPoint y: 400, endPoint x: 493, endPoint y: 417, distance: 62.5
click at [457, 415] on div "**********" at bounding box center [380, 229] width 761 height 387
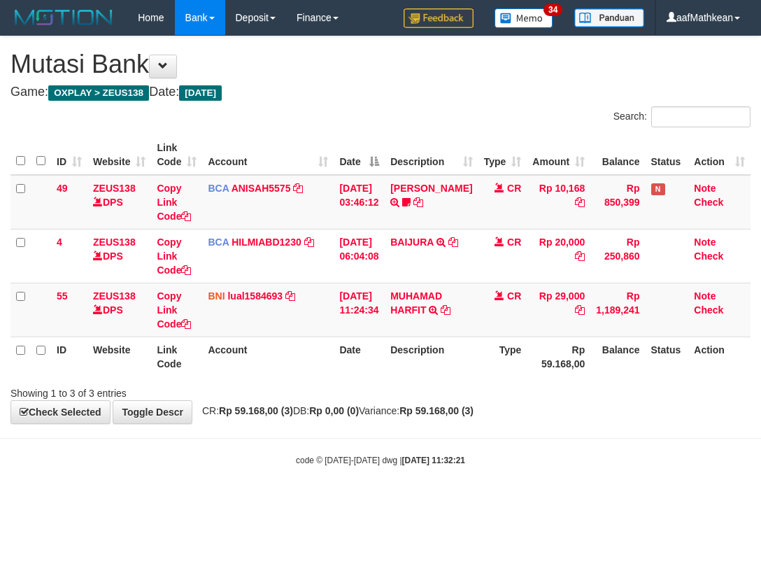
click at [495, 425] on body "Toggle navigation Home Bank Account List Load By Website Group [OXPLAY] ZEUS138…" at bounding box center [380, 251] width 761 height 502
click at [460, 420] on div "**********" at bounding box center [380, 229] width 761 height 387
drag, startPoint x: 459, startPoint y: 419, endPoint x: 544, endPoint y: 403, distance: 86.8
click at [499, 412] on div "**********" at bounding box center [380, 229] width 761 height 387
drag, startPoint x: 488, startPoint y: 359, endPoint x: 502, endPoint y: 364, distance: 14.8
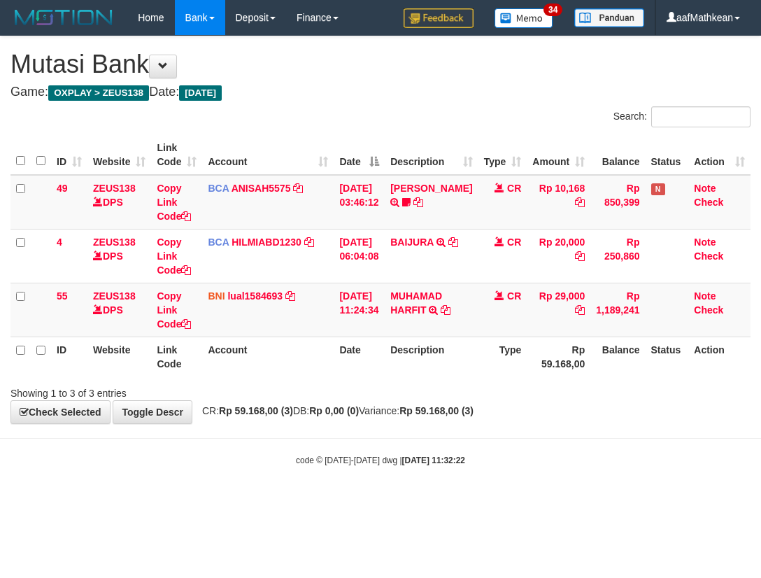
click at [489, 359] on th "Type" at bounding box center [502, 356] width 49 height 40
click at [502, 364] on th "Type" at bounding box center [502, 356] width 49 height 40
click at [483, 387] on div "Showing 1 to 3 of 3 entries" at bounding box center [380, 391] width 761 height 20
drag, startPoint x: 0, startPoint y: 0, endPoint x: 481, endPoint y: 392, distance: 620.6
click at [483, 392] on div "Showing 1 to 3 of 3 entries" at bounding box center [380, 391] width 761 height 20
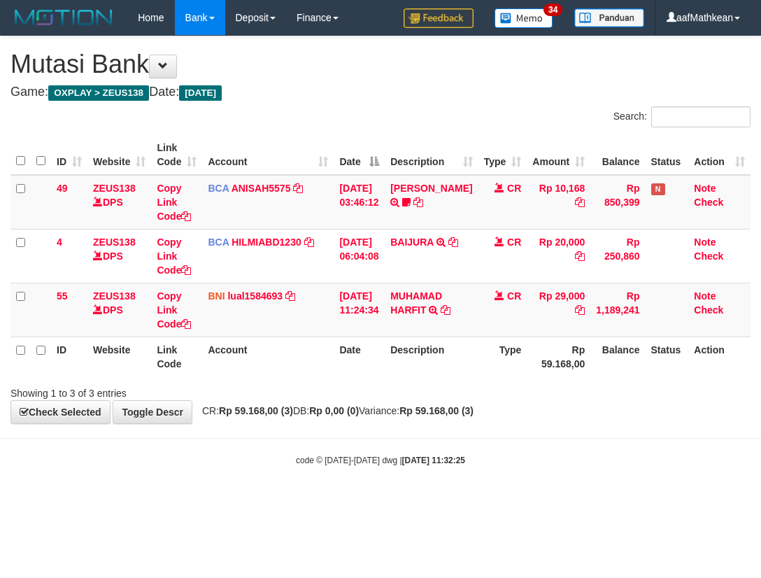
click at [478, 390] on div "Showing 1 to 3 of 3 entries" at bounding box center [380, 391] width 761 height 20
click at [486, 388] on div "Showing 1 to 3 of 3 entries" at bounding box center [380, 391] width 761 height 20
drag, startPoint x: 0, startPoint y: 0, endPoint x: 490, endPoint y: 374, distance: 616.3
click at [495, 379] on div "Search: ID Website Link Code Account Date Description Type Amount Balance Statu…" at bounding box center [380, 253] width 740 height 294
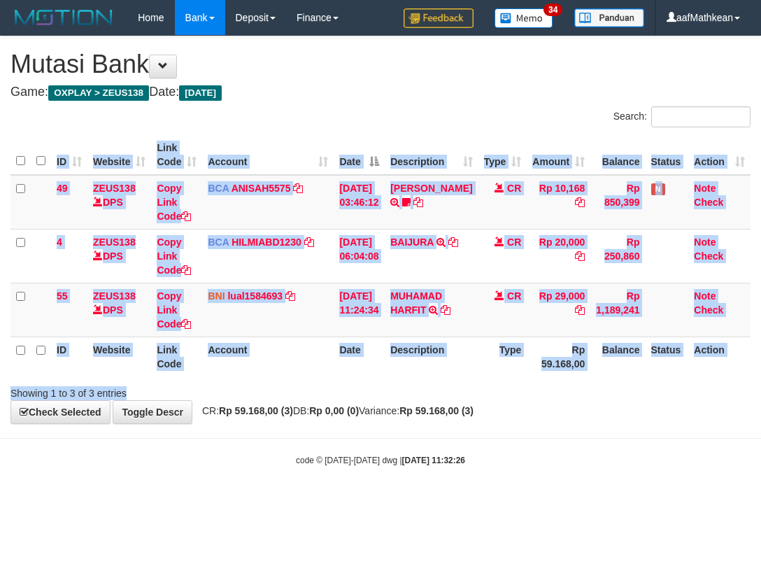
drag, startPoint x: 477, startPoint y: 386, endPoint x: 465, endPoint y: 384, distance: 12.1
click at [476, 388] on div "Search: ID Website Link Code Account Date Description Type Amount Balance Statu…" at bounding box center [380, 253] width 740 height 294
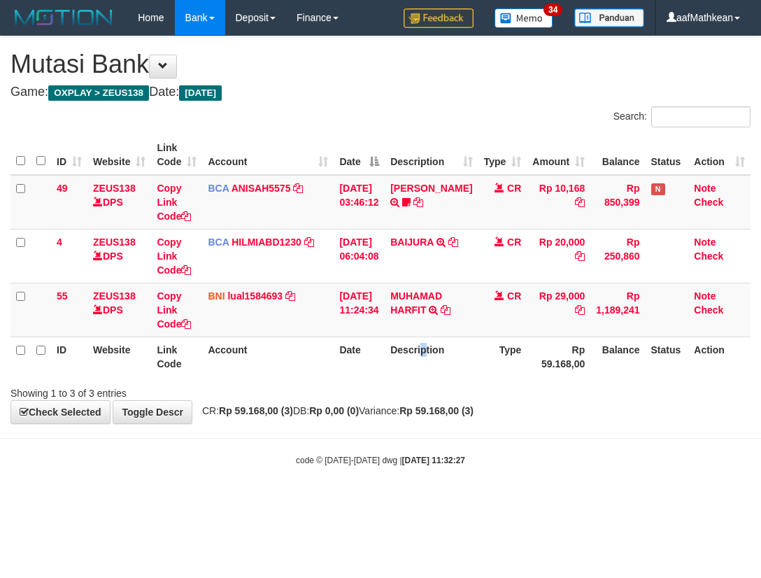
click at [436, 373] on th "Description" at bounding box center [431, 356] width 93 height 40
drag, startPoint x: 449, startPoint y: 373, endPoint x: 755, endPoint y: 402, distance: 307.8
click at [619, 393] on div "Search: ID Website Link Code Account Date Description Type Amount Balance Statu…" at bounding box center [380, 253] width 740 height 294
drag, startPoint x: 446, startPoint y: 392, endPoint x: 450, endPoint y: 406, distance: 14.4
click at [446, 395] on div "Showing 1 to 3 of 3 entries" at bounding box center [380, 391] width 761 height 20
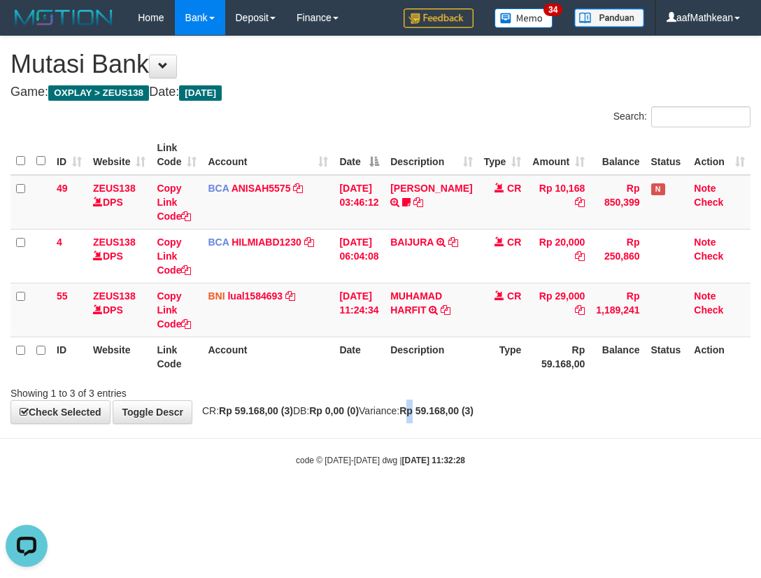
click at [451, 406] on div "**********" at bounding box center [380, 229] width 761 height 387
click at [443, 397] on div "Showing 1 to 3 of 3 entries" at bounding box center [380, 391] width 761 height 20
drag, startPoint x: 450, startPoint y: 394, endPoint x: 760, endPoint y: 435, distance: 312.6
click at [559, 411] on div "**********" at bounding box center [380, 229] width 761 height 387
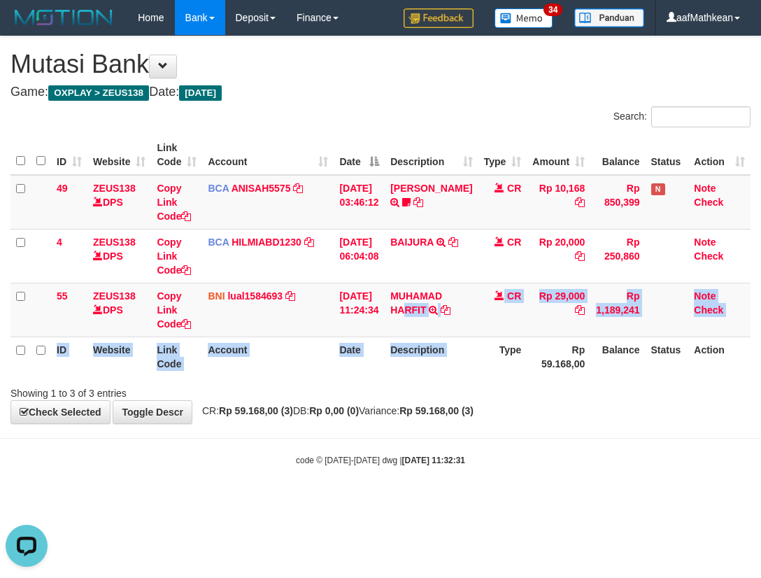
drag, startPoint x: 413, startPoint y: 340, endPoint x: 758, endPoint y: 306, distance: 347.2
click at [539, 339] on table "ID Website Link Code Account Date Description Type Amount Balance Status Action…" at bounding box center [380, 255] width 740 height 241
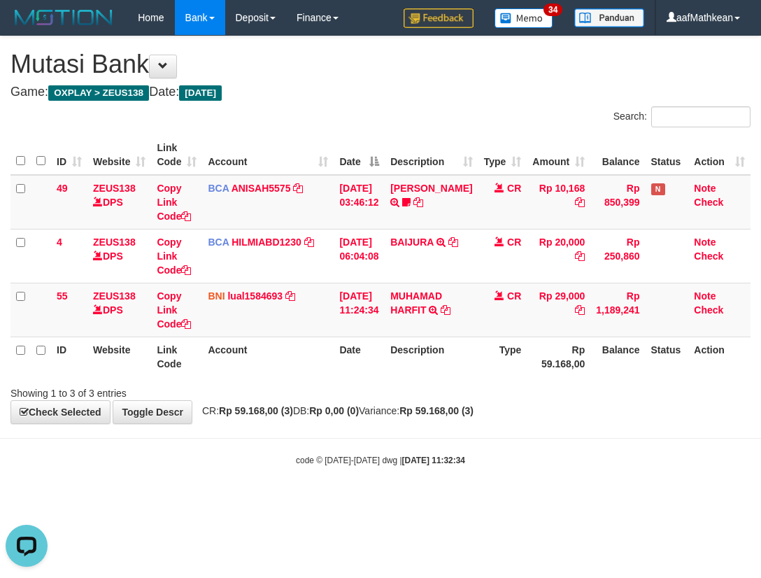
click at [653, 317] on tr "55 ZEUS138 DPS Copy Link Code BNI lual1584693 DPS LUCKY ALAMSYAH mutasi_2025100…" at bounding box center [380, 310] width 740 height 54
drag, startPoint x: 432, startPoint y: 452, endPoint x: 443, endPoint y: 461, distance: 13.9
click at [432, 453] on body "Toggle navigation Home Bank Account List Load By Website Group [OXPLAY] ZEUS138…" at bounding box center [380, 251] width 761 height 502
drag, startPoint x: 443, startPoint y: 461, endPoint x: 451, endPoint y: 468, distance: 10.9
click at [450, 467] on body "Toggle navigation Home Bank Account List Load By Website Group [OXPLAY] ZEUS138…" at bounding box center [380, 251] width 761 height 502
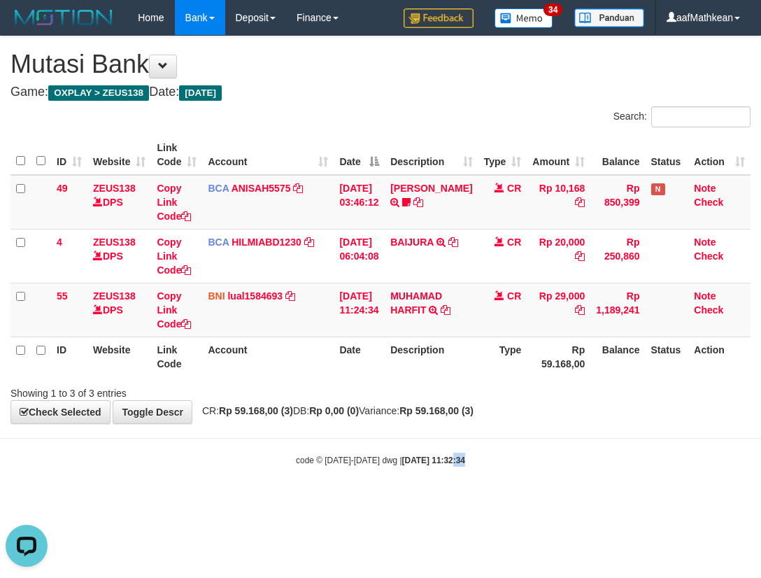
click at [457, 474] on body "Toggle navigation Home Bank Account List Load By Website Group [OXPLAY] ZEUS138…" at bounding box center [380, 251] width 761 height 502
